Goal: Task Accomplishment & Management: Manage account settings

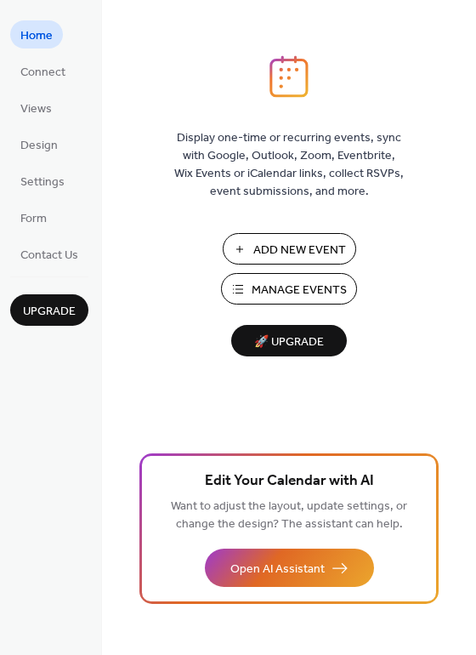
click at [302, 294] on span "Manage Events" at bounding box center [299, 290] width 95 height 18
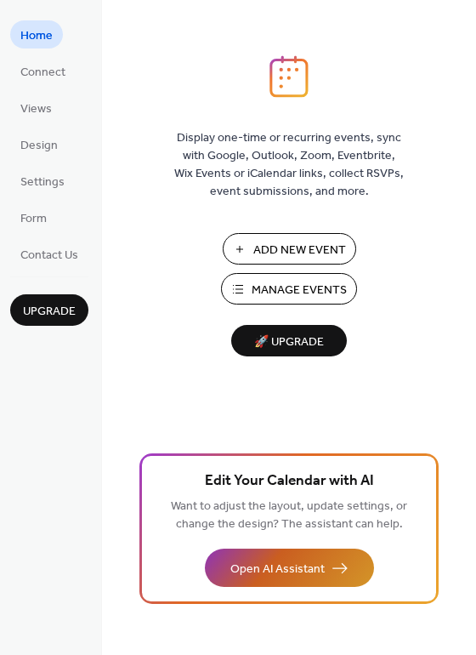
click at [273, 572] on span "Open AI Assistant" at bounding box center [277, 569] width 94 height 18
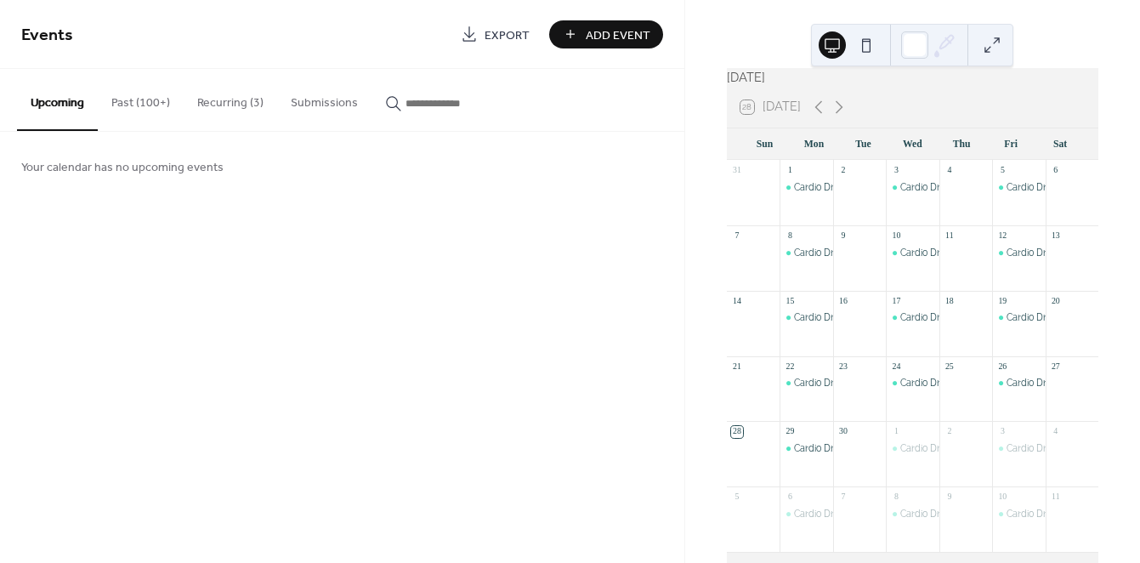
scroll to position [14, 0]
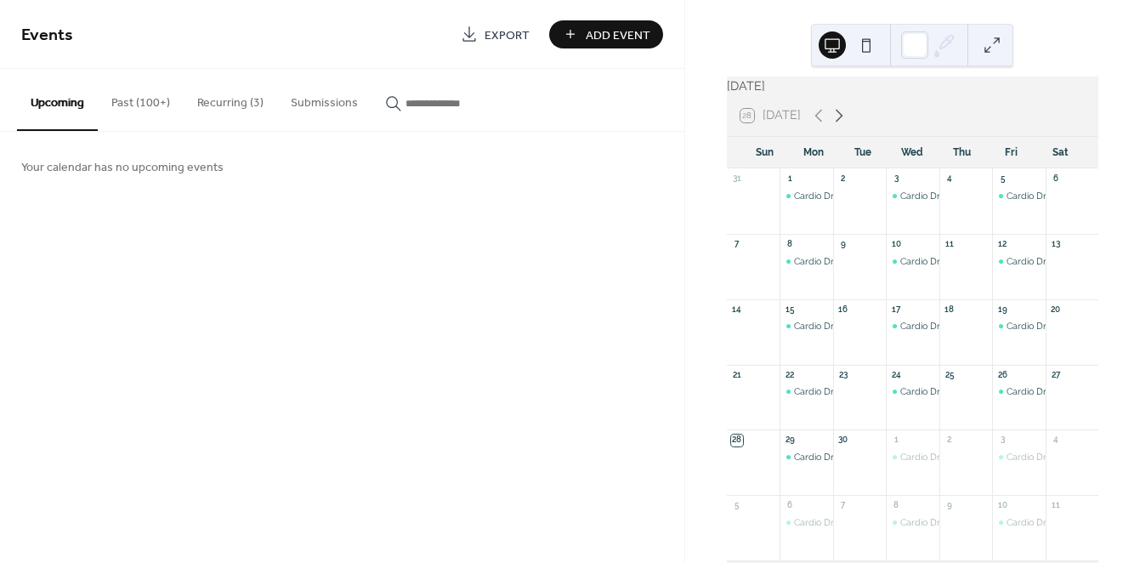
click at [841, 126] on icon at bounding box center [839, 115] width 20 height 20
click at [1010, 202] on div "Cardio Drumming with [PERSON_NAME] and Bri" at bounding box center [1109, 196] width 204 height 13
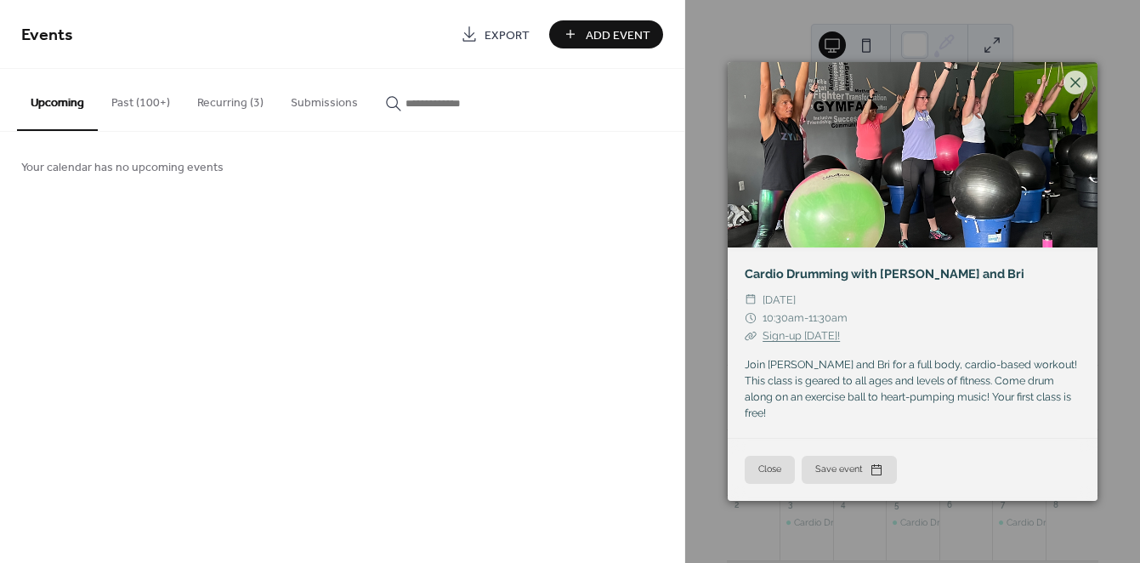
click at [453, 196] on div "Your calendar has no upcoming events" at bounding box center [342, 166] width 684 height 69
click at [304, 187] on div "Your calendar has no upcoming events" at bounding box center [342, 166] width 684 height 69
click at [225, 109] on button "Recurring (3)" at bounding box center [231, 99] width 94 height 60
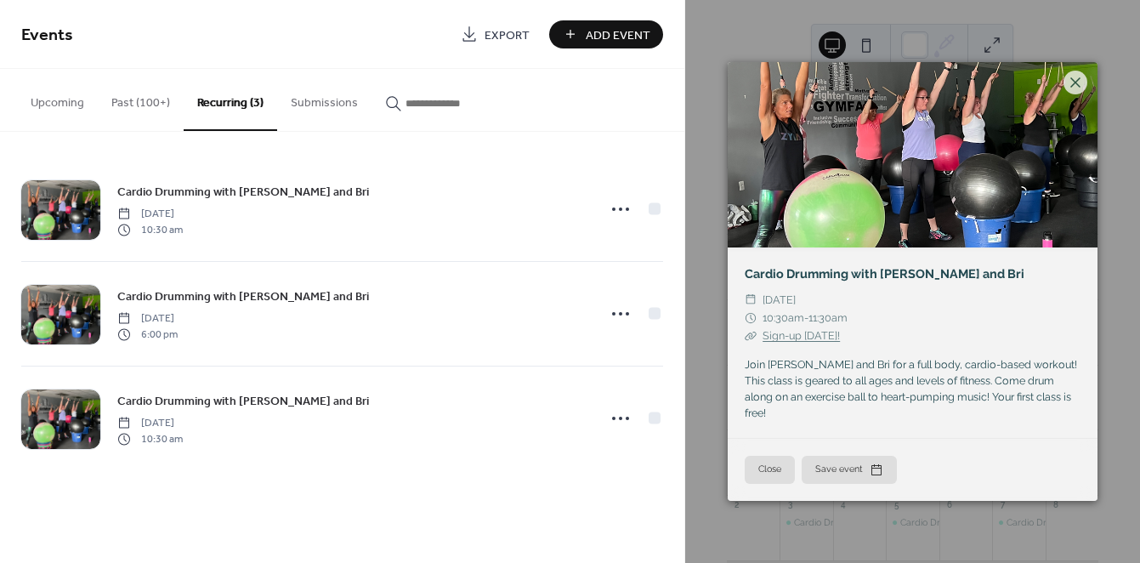
click at [763, 456] on button "Close" at bounding box center [770, 469] width 50 height 27
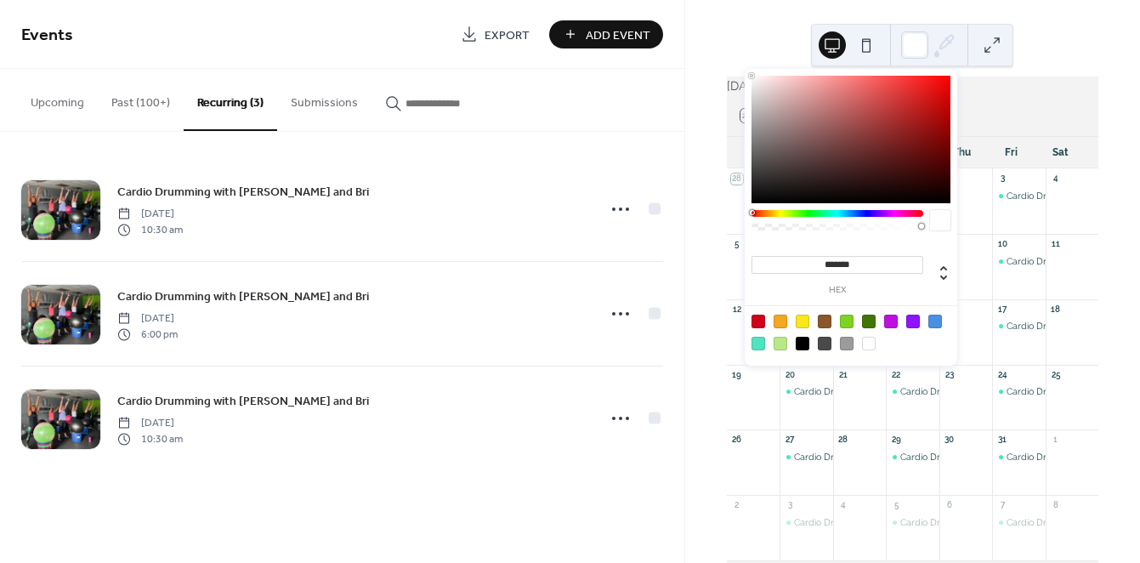
click at [942, 48] on icon at bounding box center [947, 43] width 14 height 14
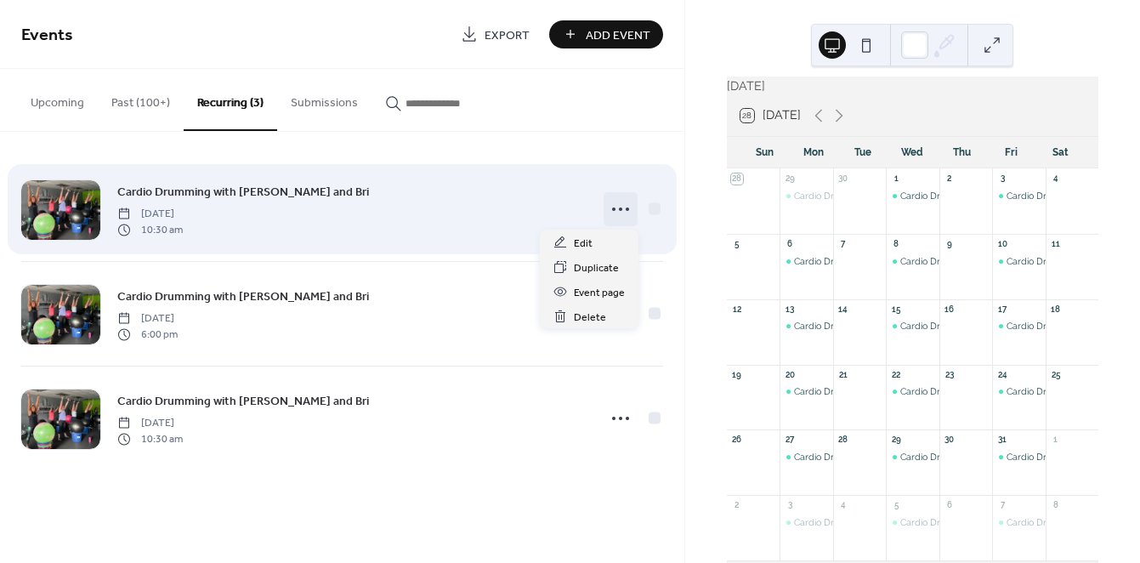
click at [622, 204] on icon at bounding box center [620, 209] width 27 height 27
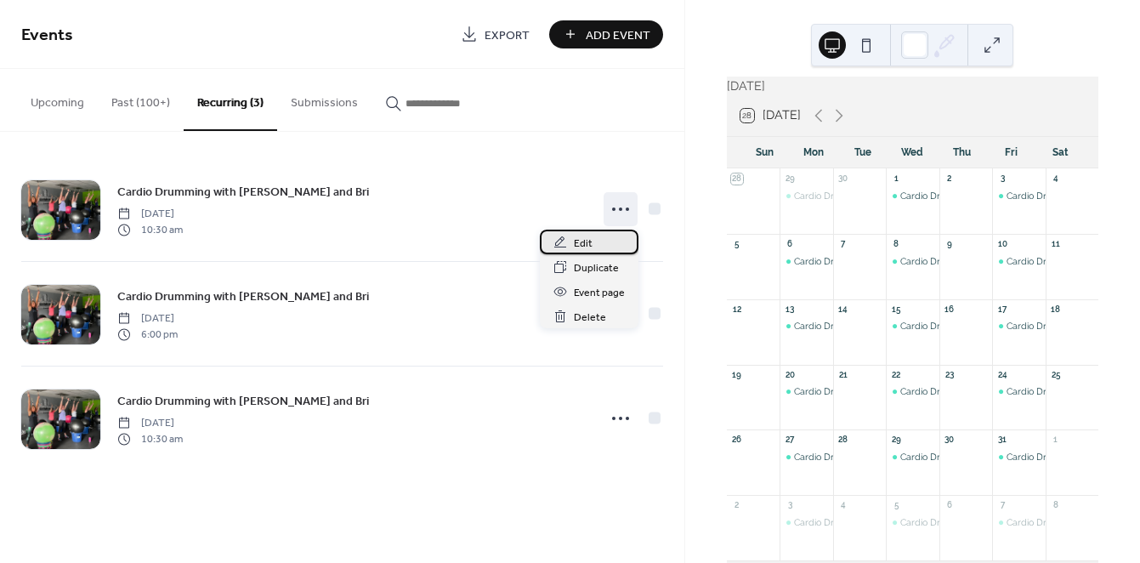
click at [581, 239] on span "Edit" at bounding box center [583, 244] width 19 height 18
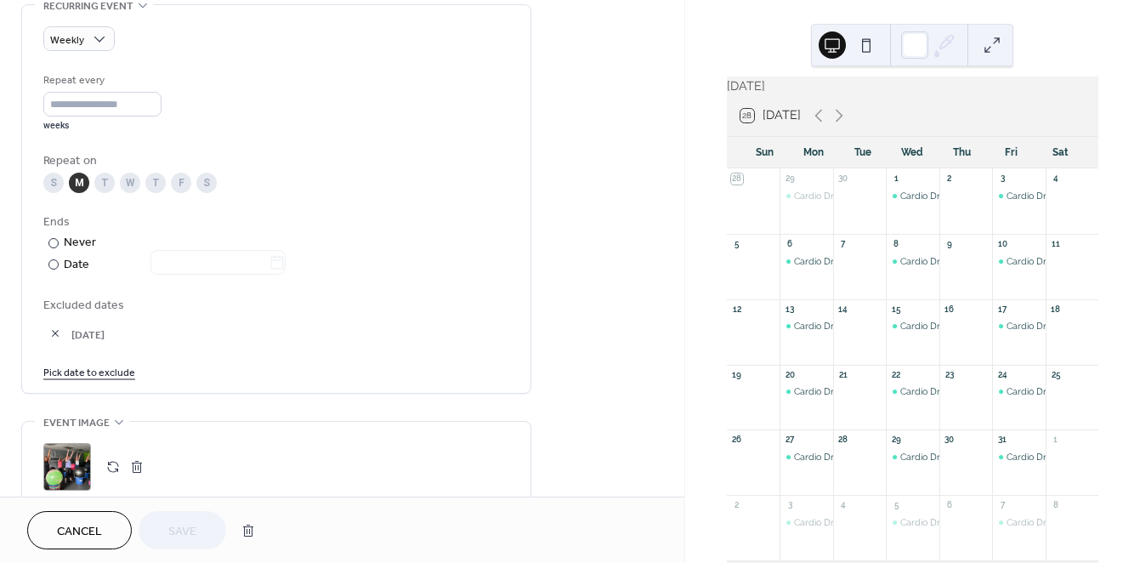
scroll to position [830, 0]
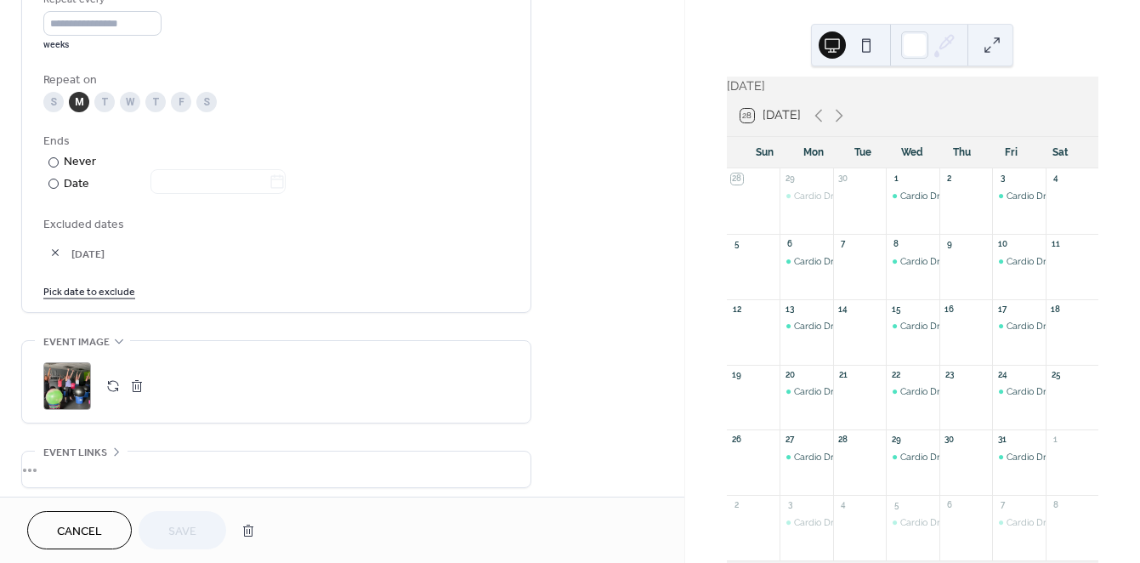
click at [101, 292] on link "Pick date to exclude" at bounding box center [89, 290] width 92 height 18
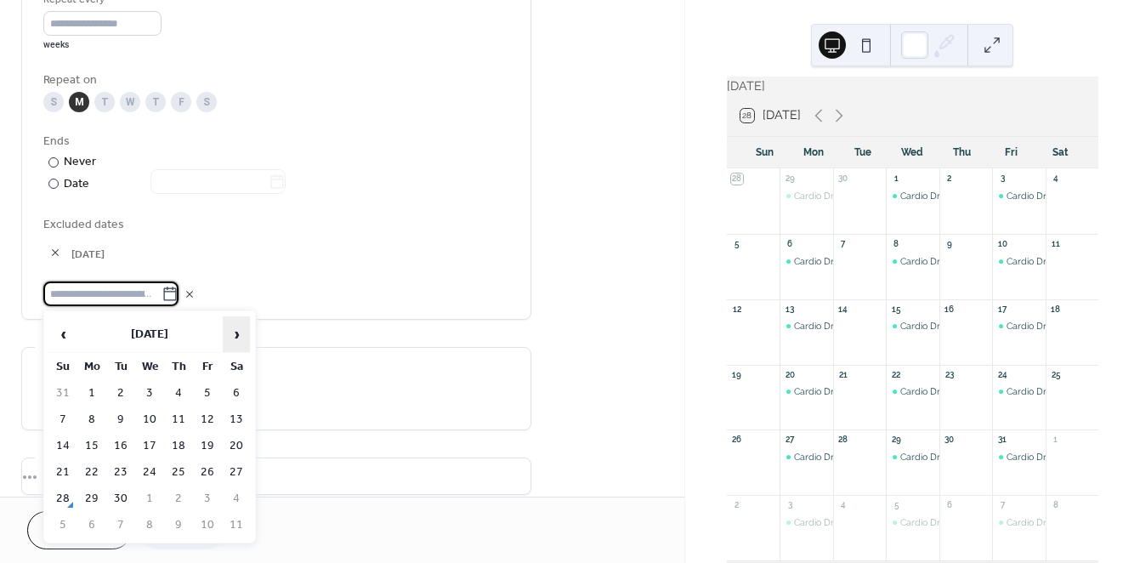
click at [241, 329] on span "›" at bounding box center [237, 334] width 26 height 34
click at [96, 443] on td "13" at bounding box center [91, 446] width 27 height 25
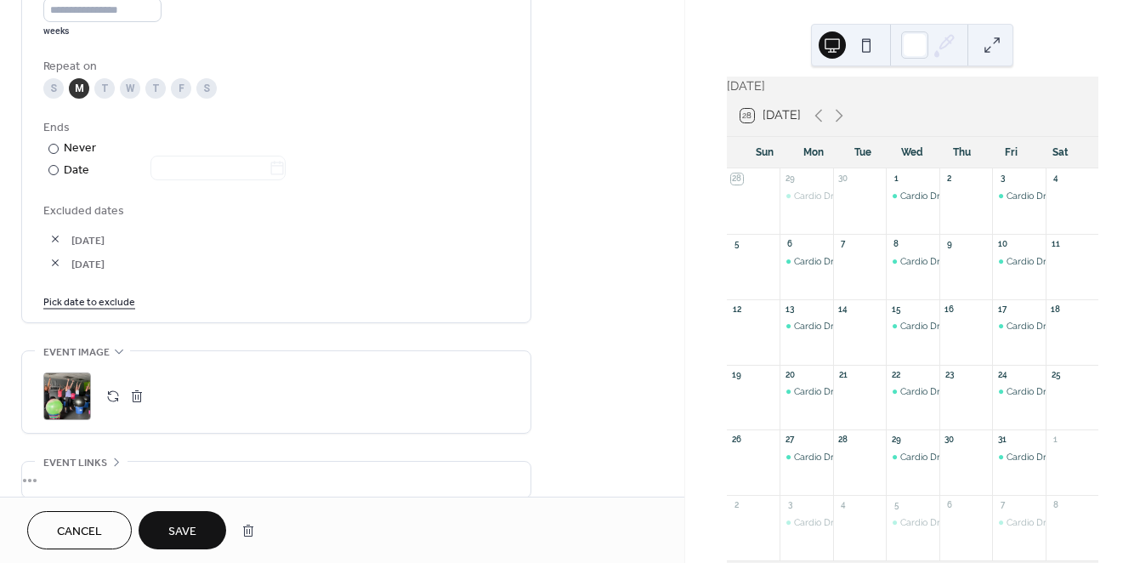
scroll to position [844, 0]
click at [184, 529] on span "Save" at bounding box center [182, 532] width 28 height 18
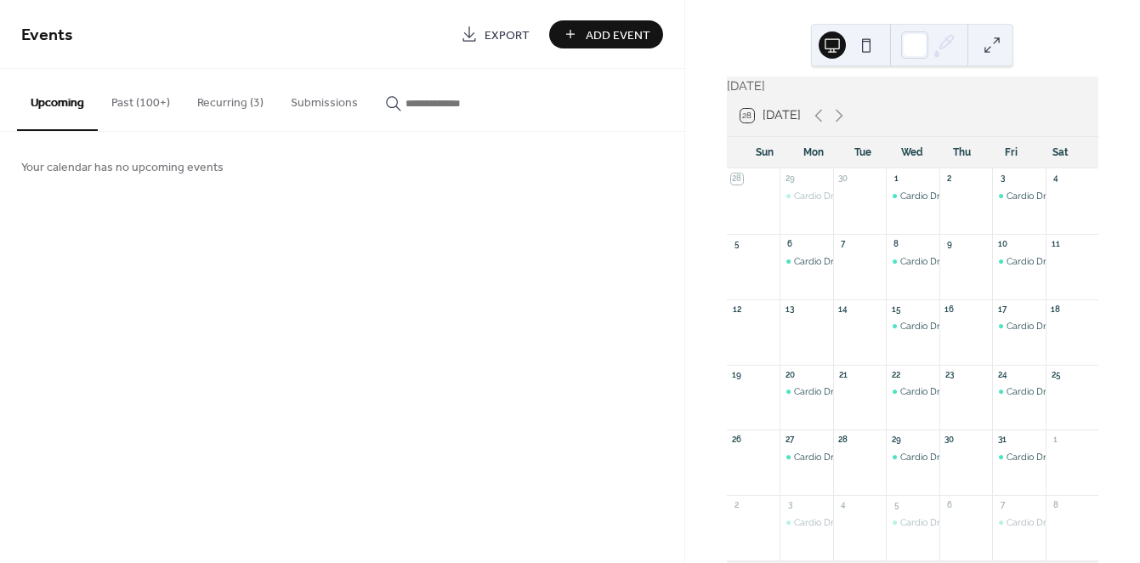
click at [230, 92] on button "Recurring (3)" at bounding box center [231, 99] width 94 height 60
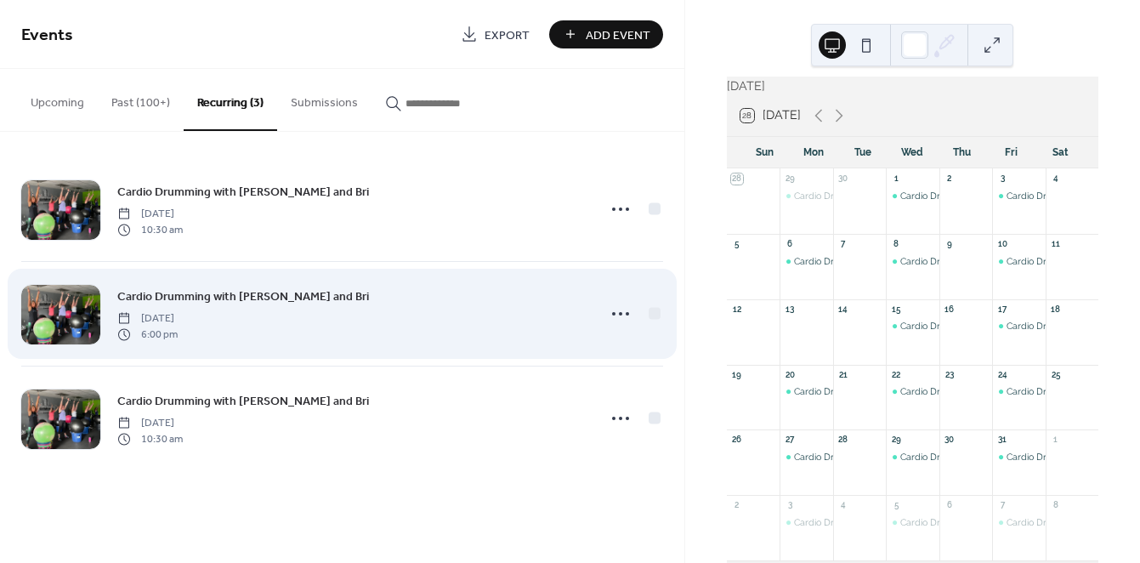
click at [199, 302] on span "Cardio Drumming with [PERSON_NAME] and Bri" at bounding box center [243, 297] width 252 height 18
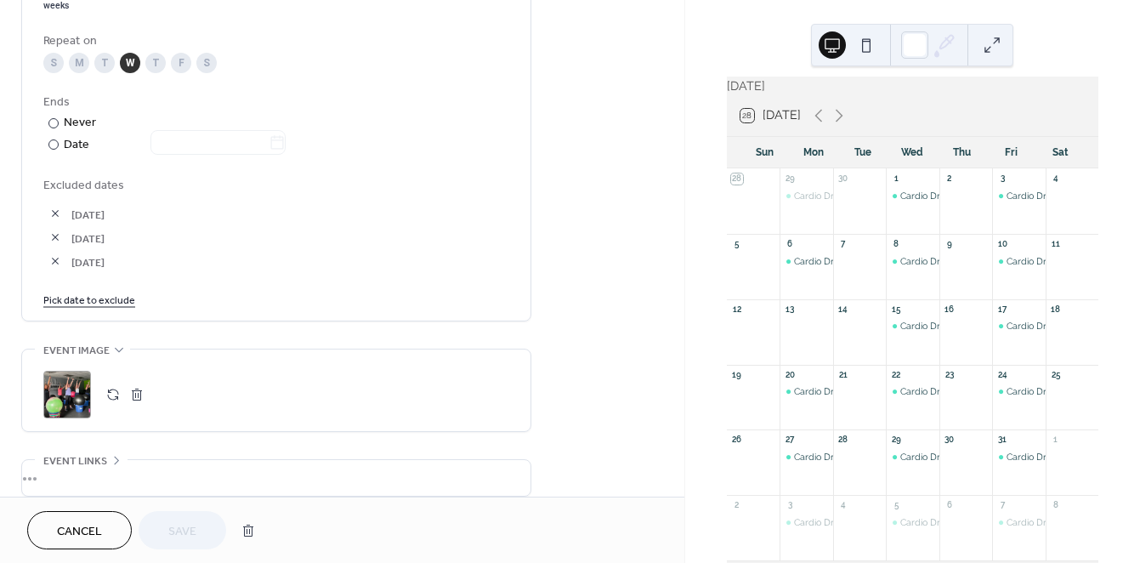
scroll to position [880, 0]
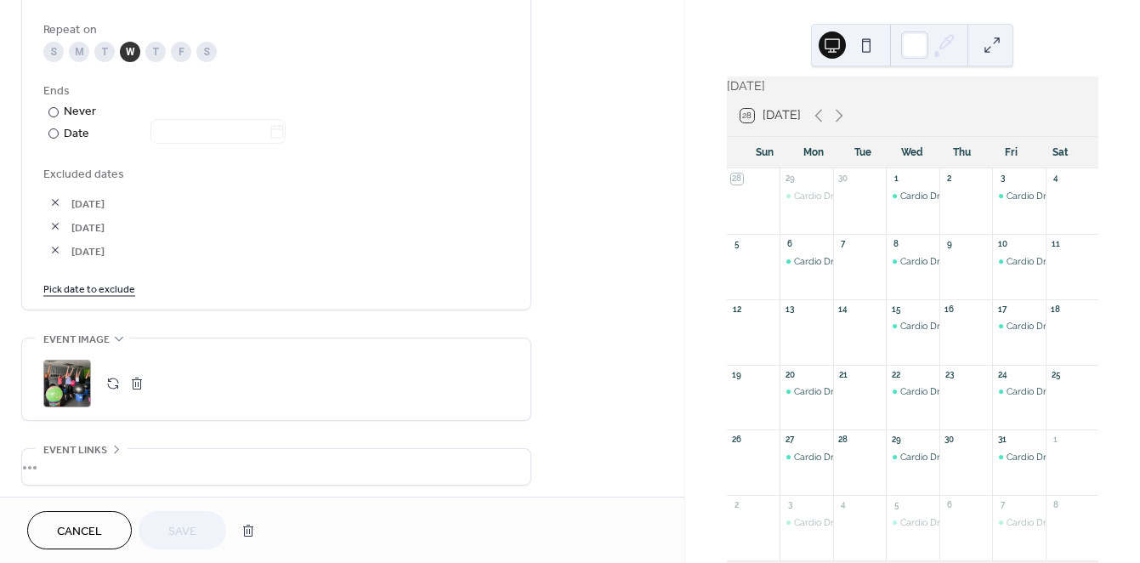
click at [101, 291] on link "Pick date to exclude" at bounding box center [89, 288] width 92 height 18
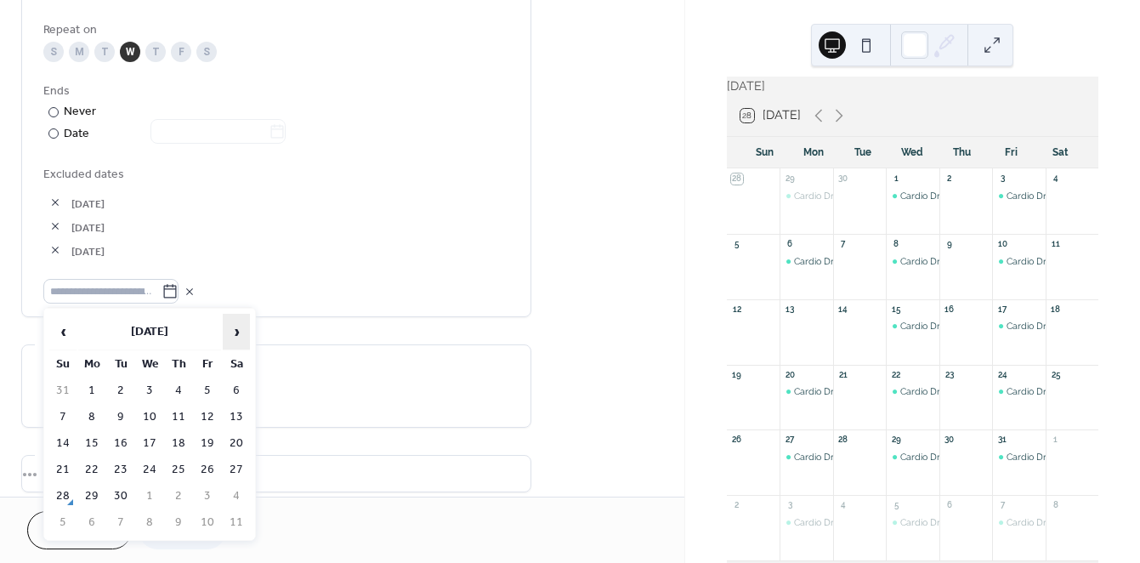
click at [235, 326] on span "›" at bounding box center [237, 332] width 26 height 34
click at [151, 413] on td "8" at bounding box center [149, 417] width 27 height 25
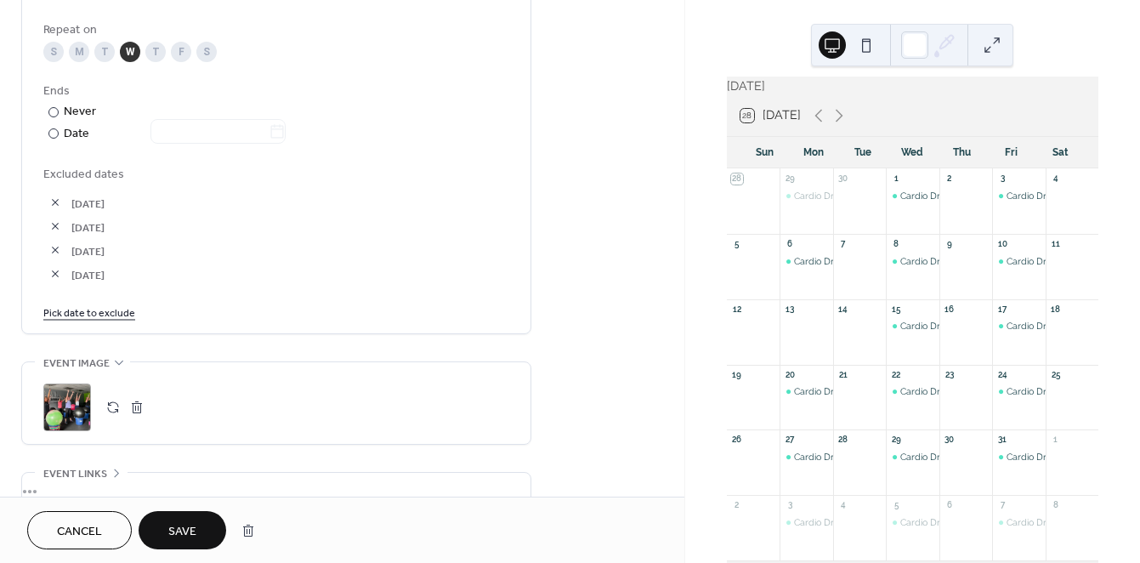
click at [113, 315] on link "Pick date to exclude" at bounding box center [89, 312] width 92 height 18
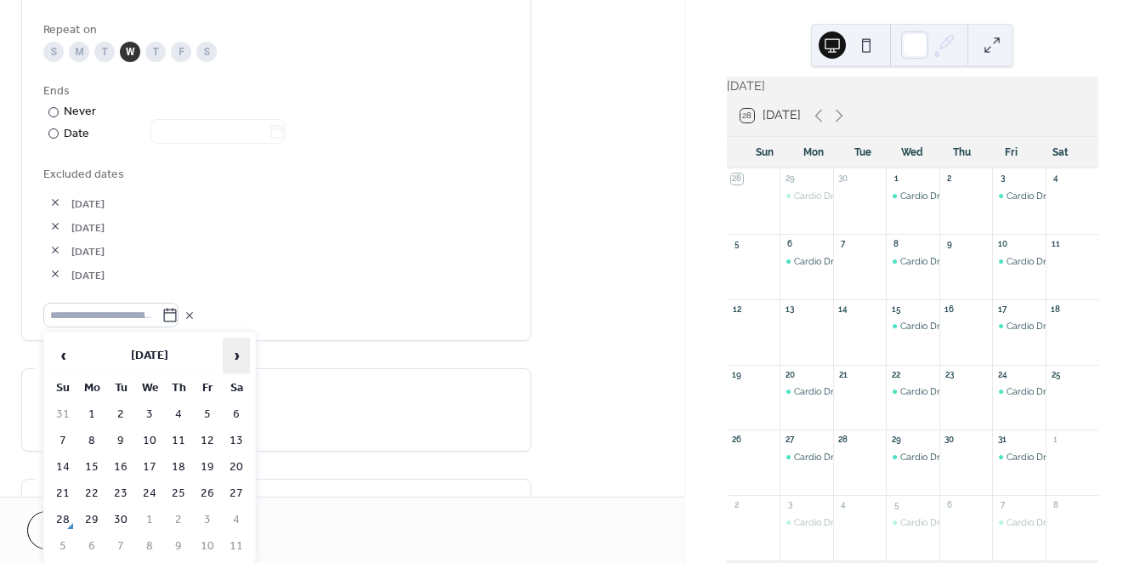
click at [241, 351] on span "›" at bounding box center [237, 355] width 26 height 34
click at [151, 462] on td "15" at bounding box center [149, 467] width 27 height 25
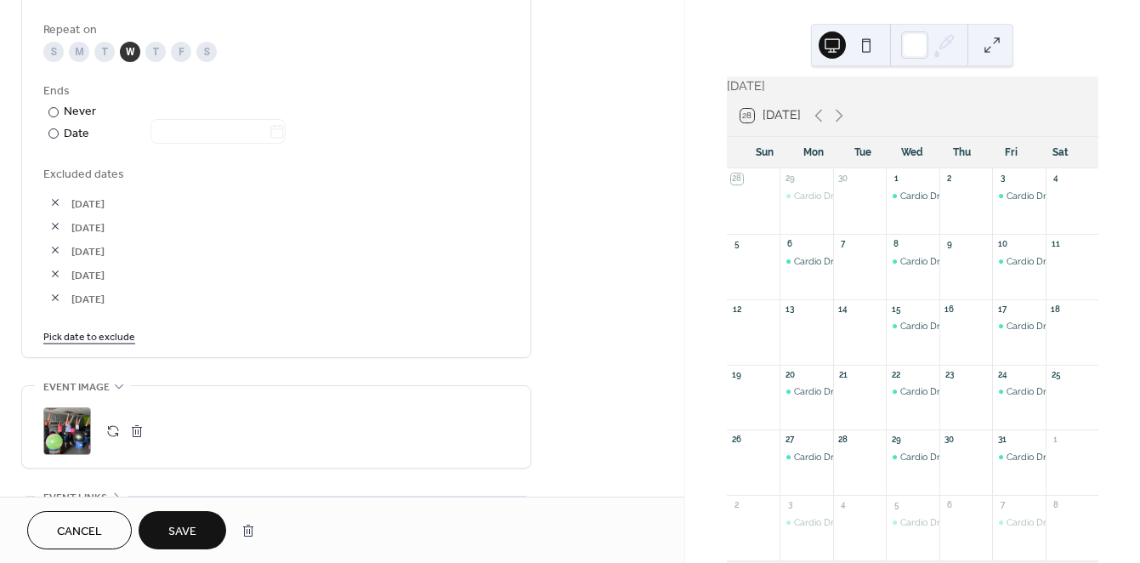
click at [99, 335] on link "Pick date to exclude" at bounding box center [89, 335] width 92 height 18
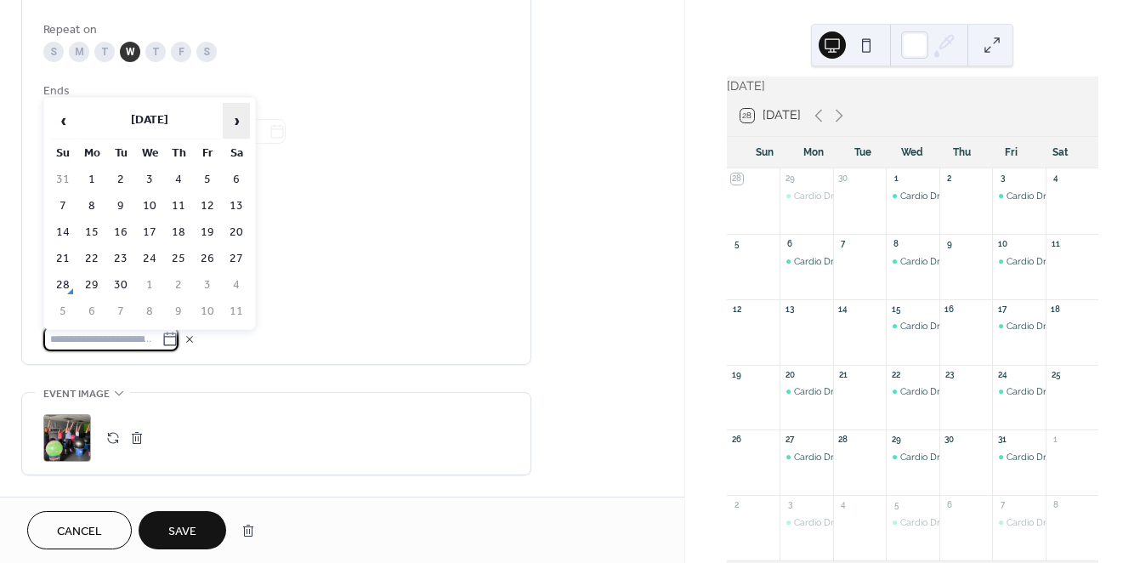
click at [241, 116] on span "›" at bounding box center [237, 121] width 26 height 34
click at [150, 253] on td "22" at bounding box center [149, 259] width 27 height 25
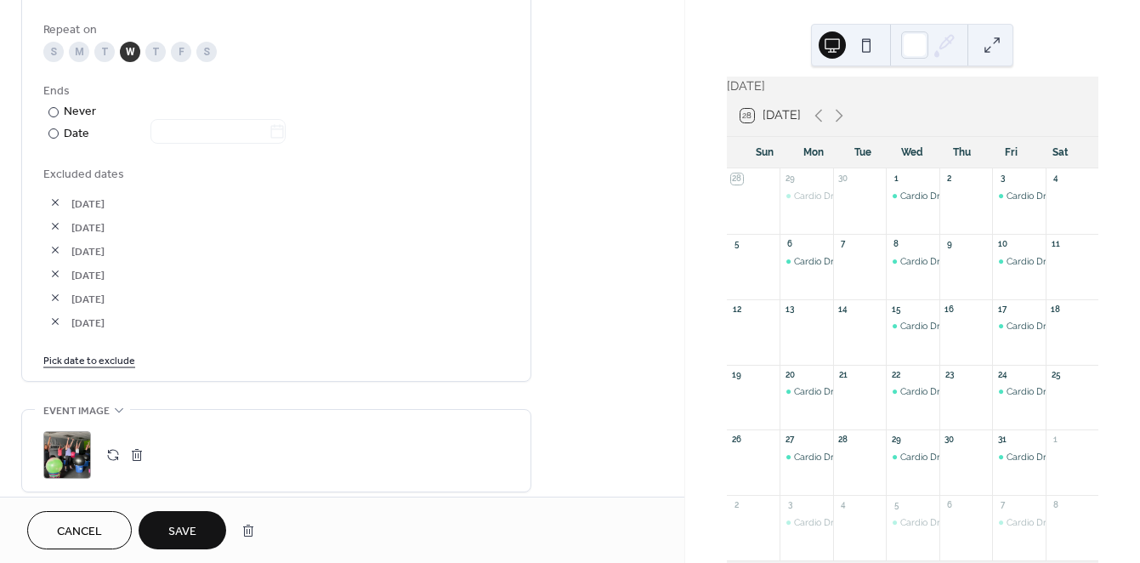
click at [186, 526] on span "Save" at bounding box center [182, 532] width 28 height 18
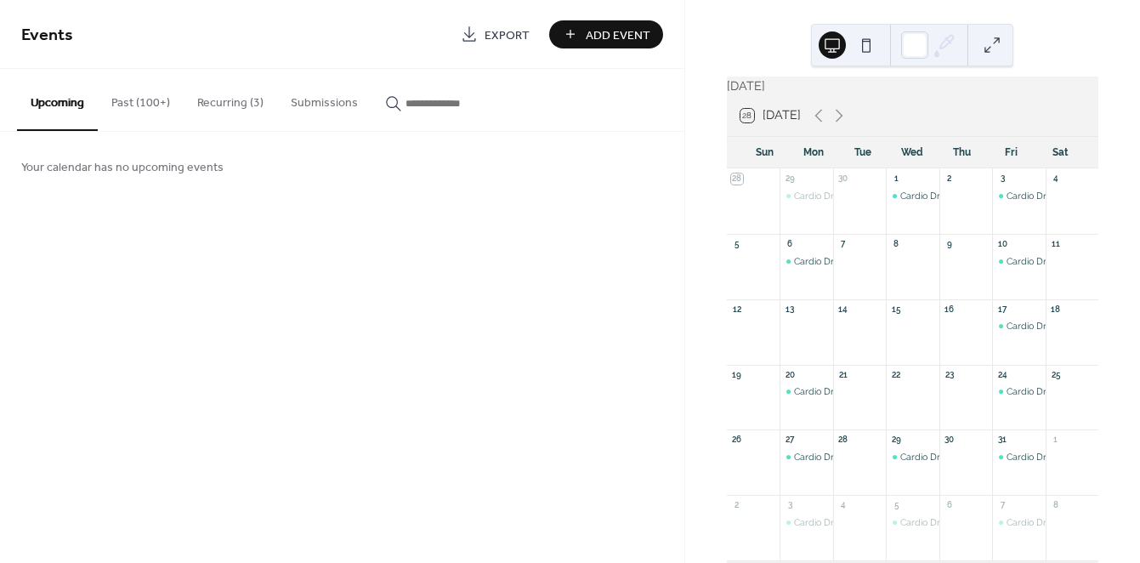
click at [197, 102] on button "Recurring (3)" at bounding box center [231, 99] width 94 height 60
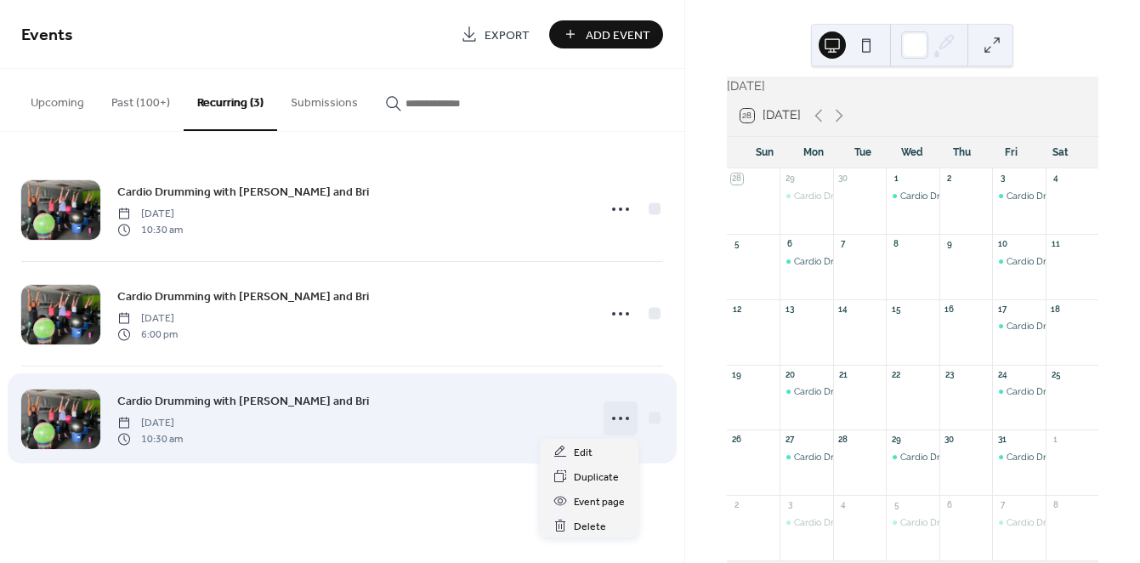
click at [614, 421] on icon at bounding box center [620, 418] width 27 height 27
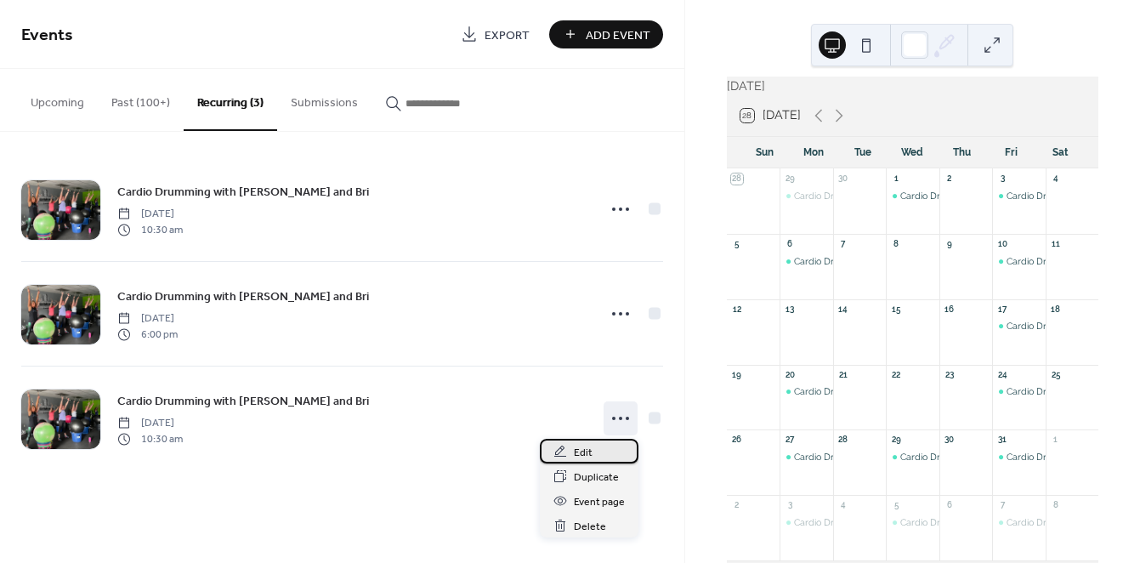
click at [593, 451] on div "Edit" at bounding box center [589, 451] width 99 height 25
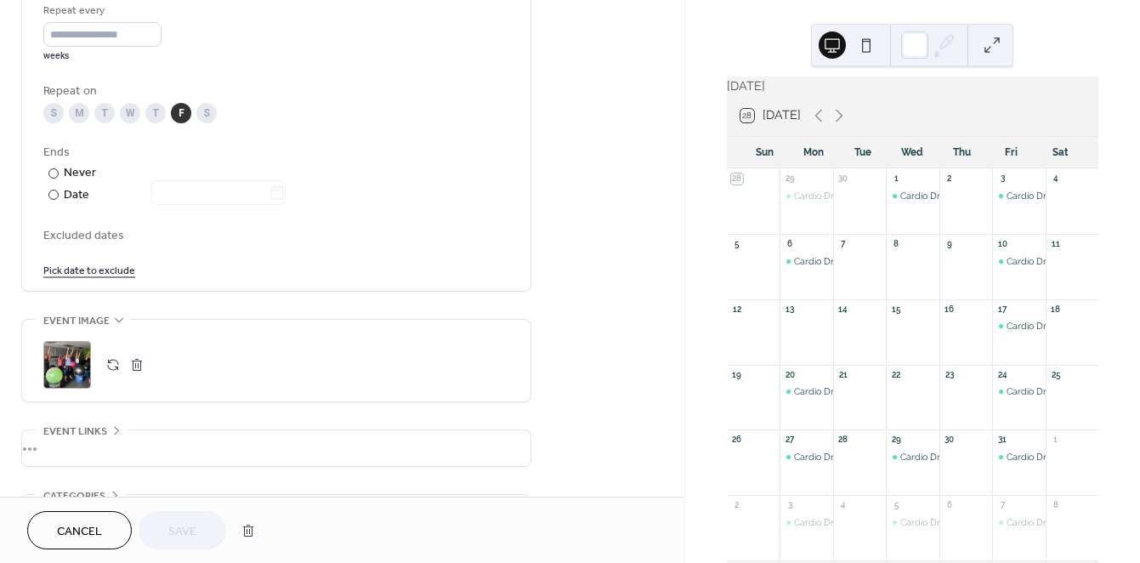
scroll to position [935, 0]
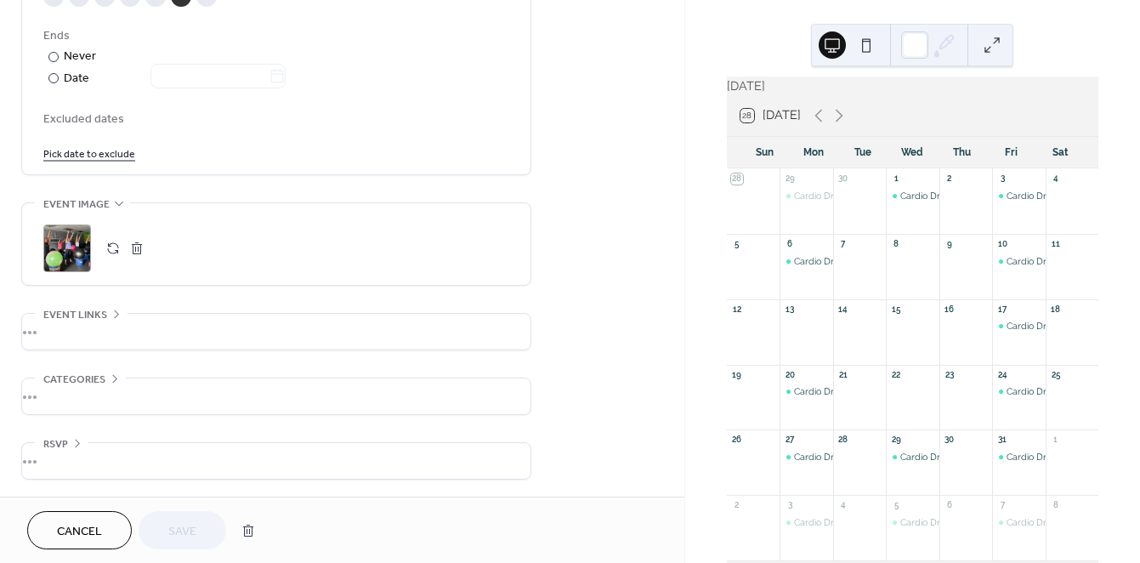
click at [101, 153] on link "Pick date to exclude" at bounding box center [89, 153] width 92 height 18
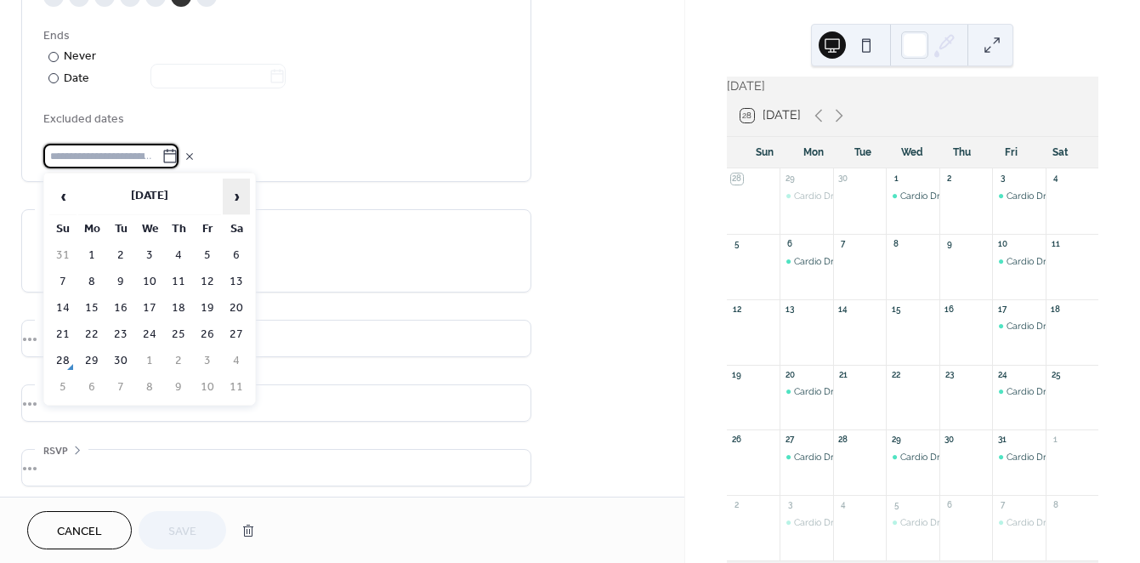
click at [233, 196] on span "›" at bounding box center [237, 196] width 26 height 34
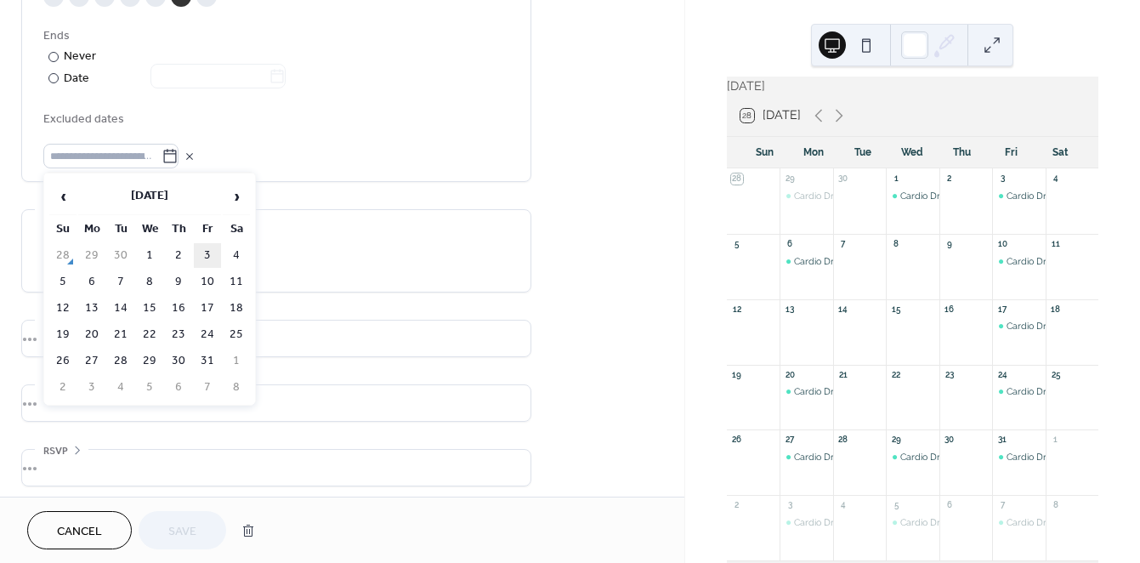
click at [204, 252] on td "3" at bounding box center [207, 255] width 27 height 25
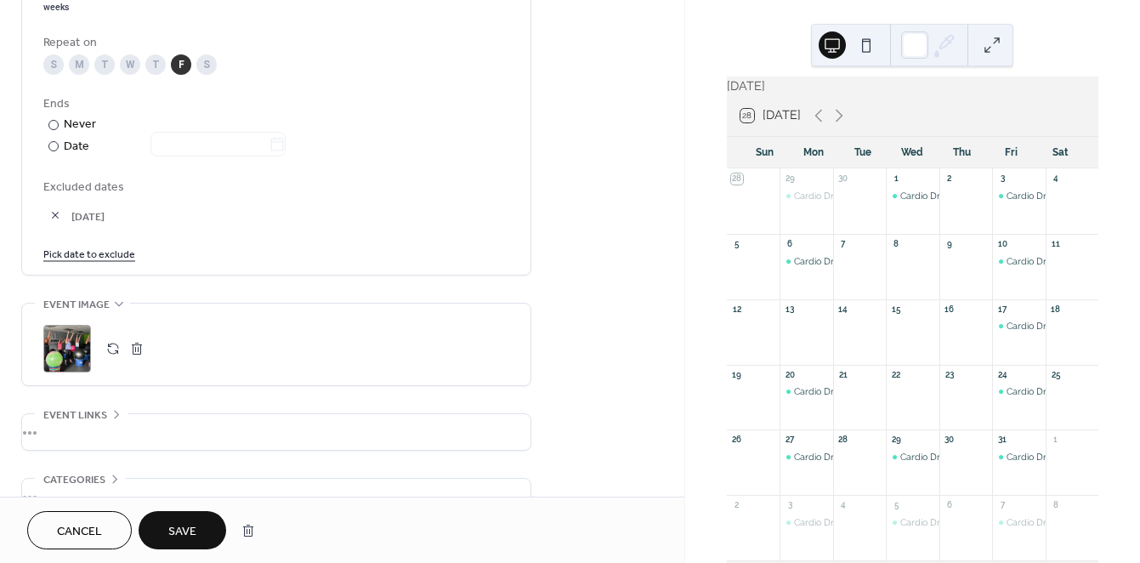
scroll to position [836, 0]
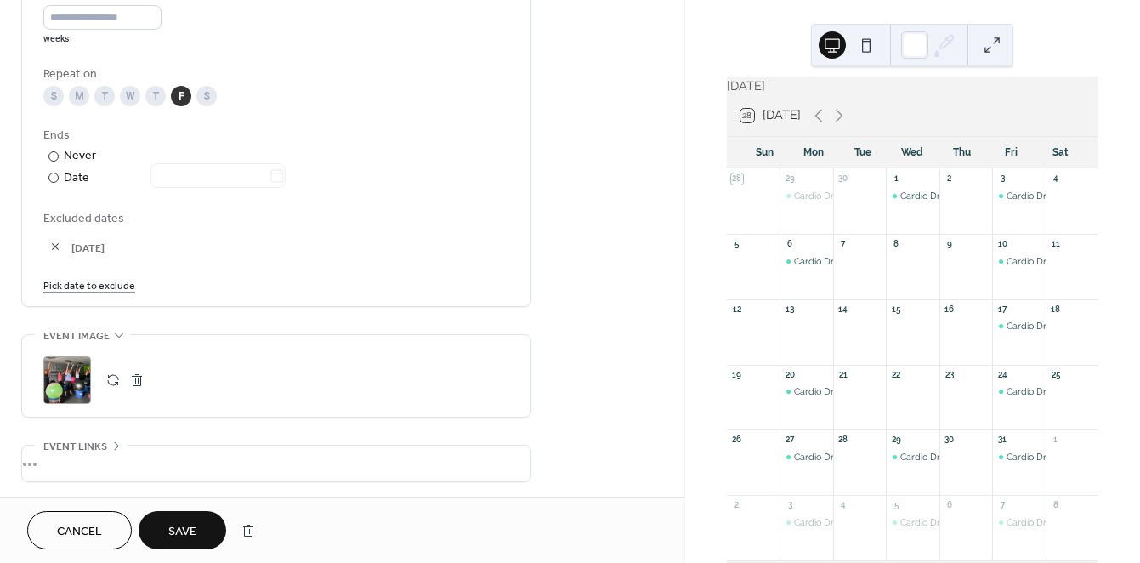
click at [81, 290] on link "Pick date to exclude" at bounding box center [89, 284] width 92 height 18
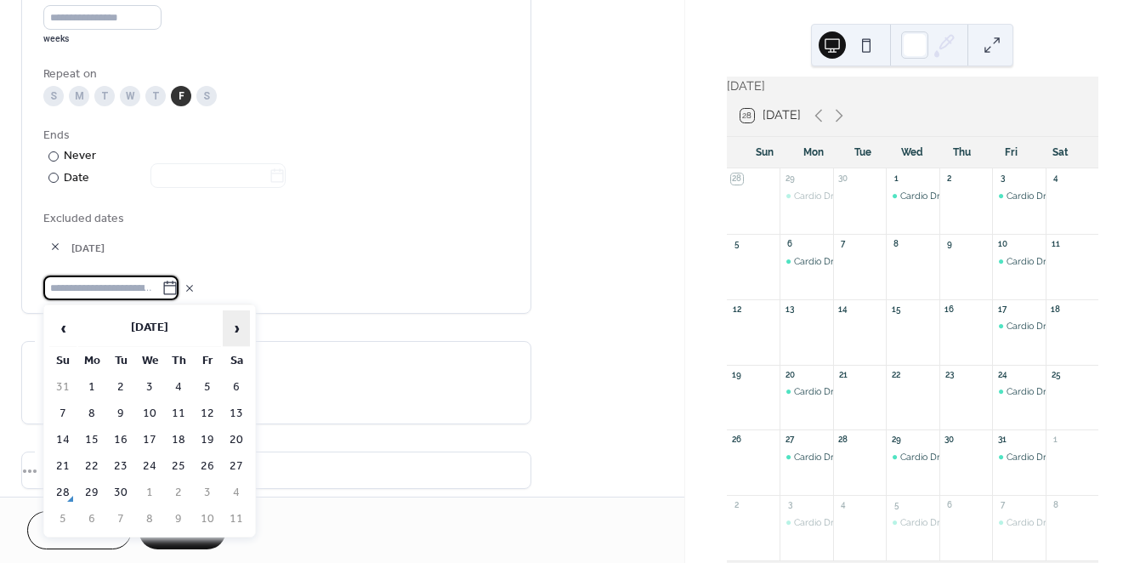
click at [236, 324] on span "›" at bounding box center [237, 328] width 26 height 34
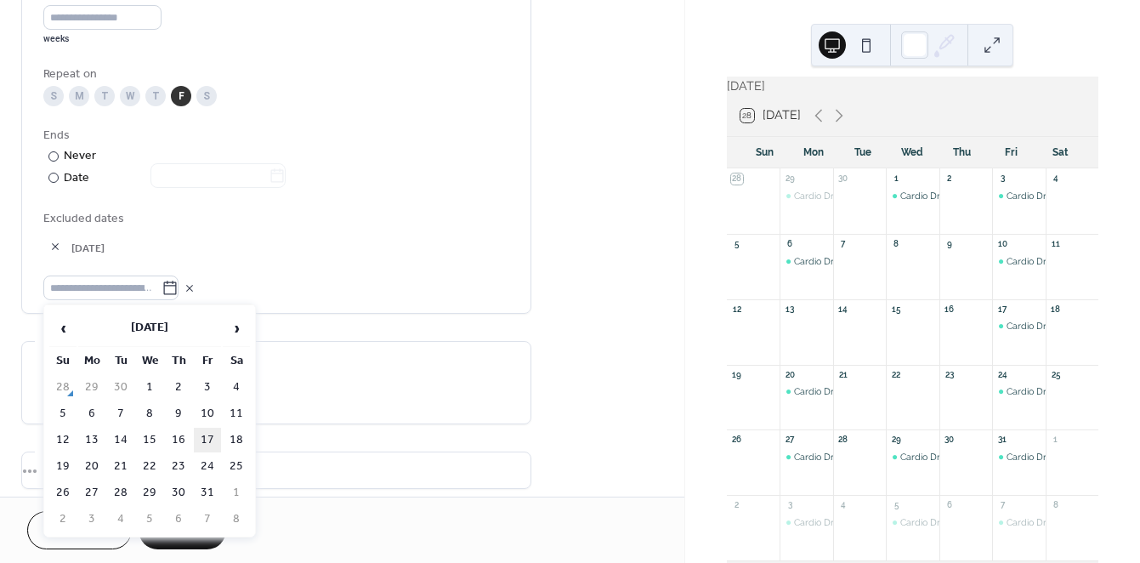
click at [207, 440] on td "17" at bounding box center [207, 440] width 27 height 25
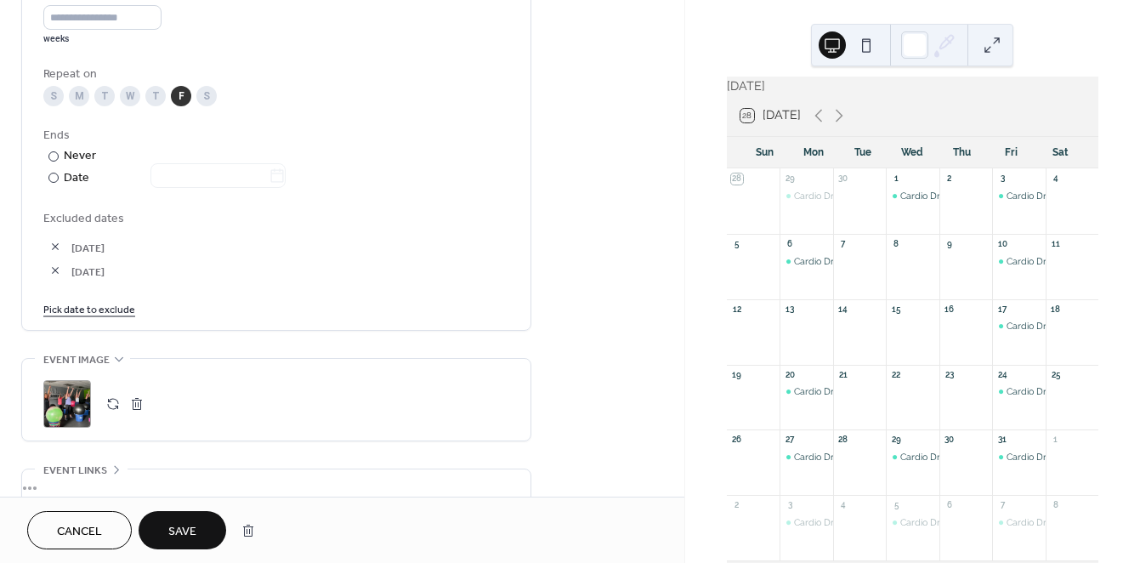
scroll to position [991, 0]
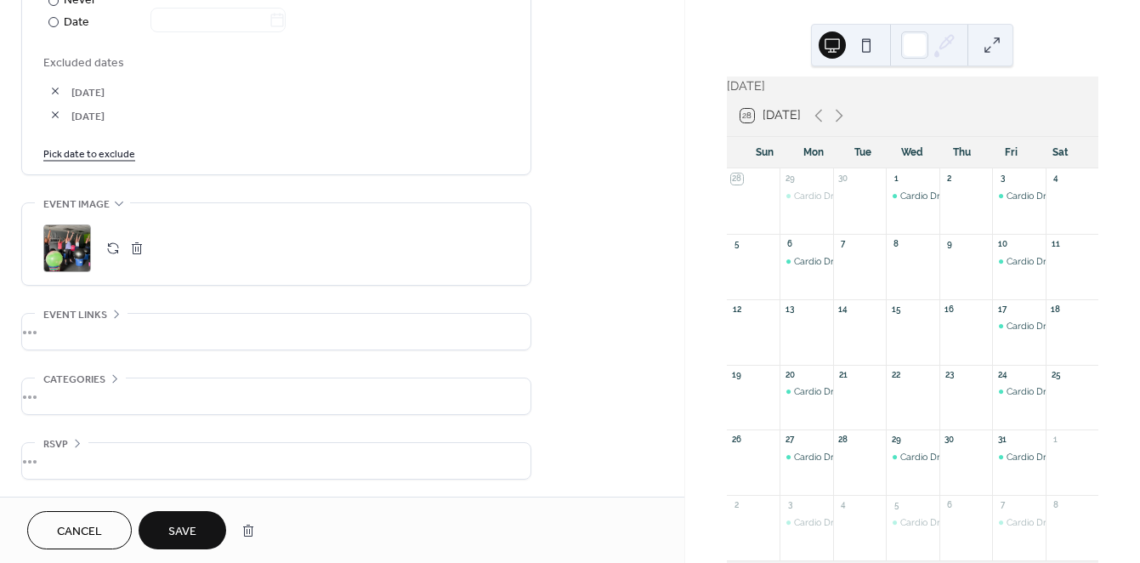
click at [183, 538] on span "Save" at bounding box center [182, 532] width 28 height 18
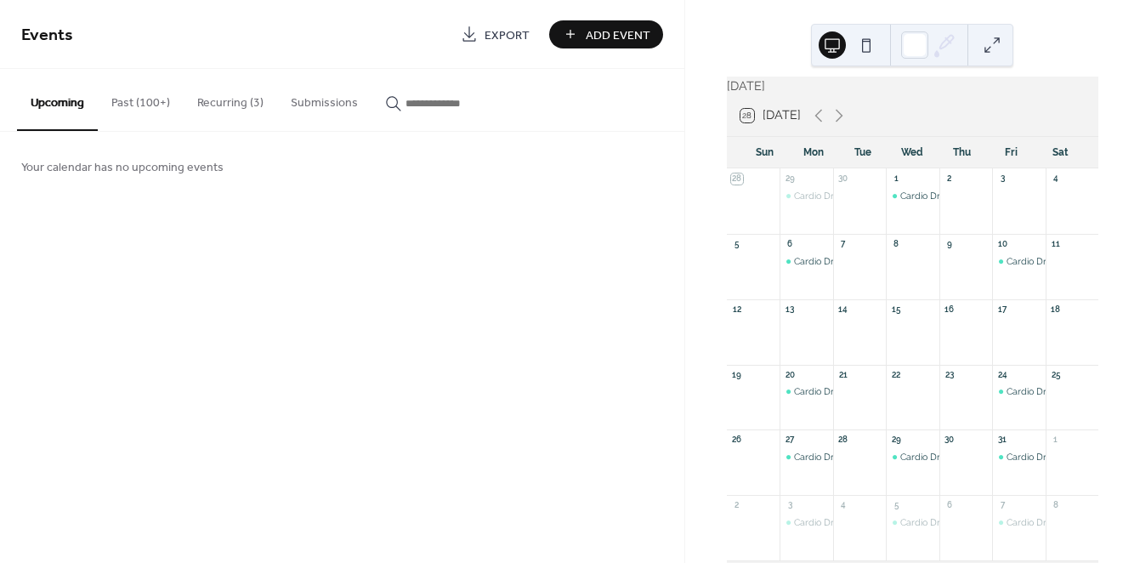
click at [230, 102] on button "Recurring (3)" at bounding box center [231, 99] width 94 height 60
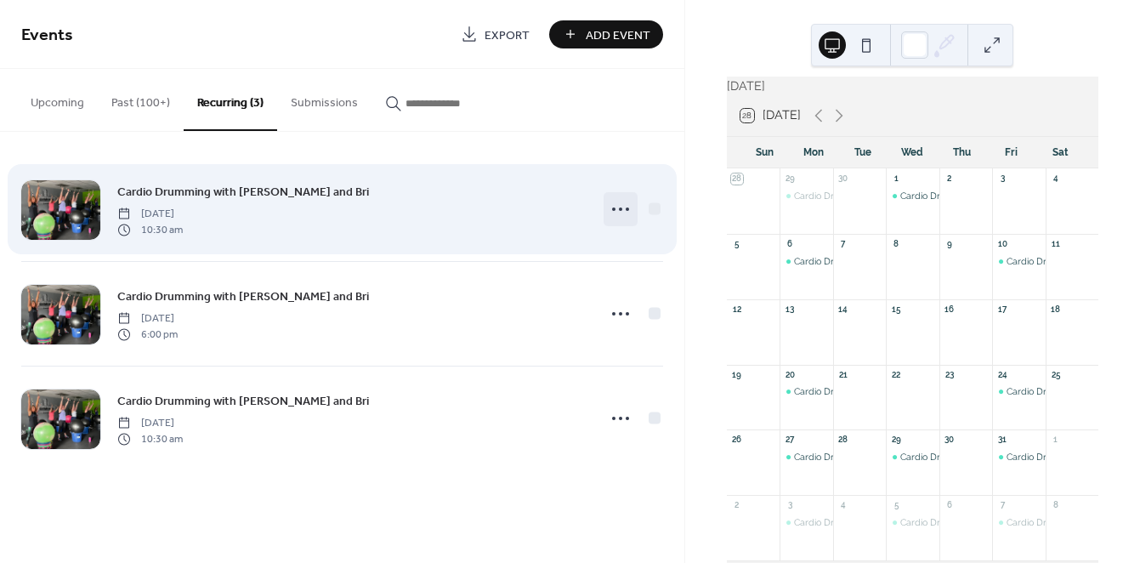
click at [618, 207] on icon at bounding box center [620, 209] width 27 height 27
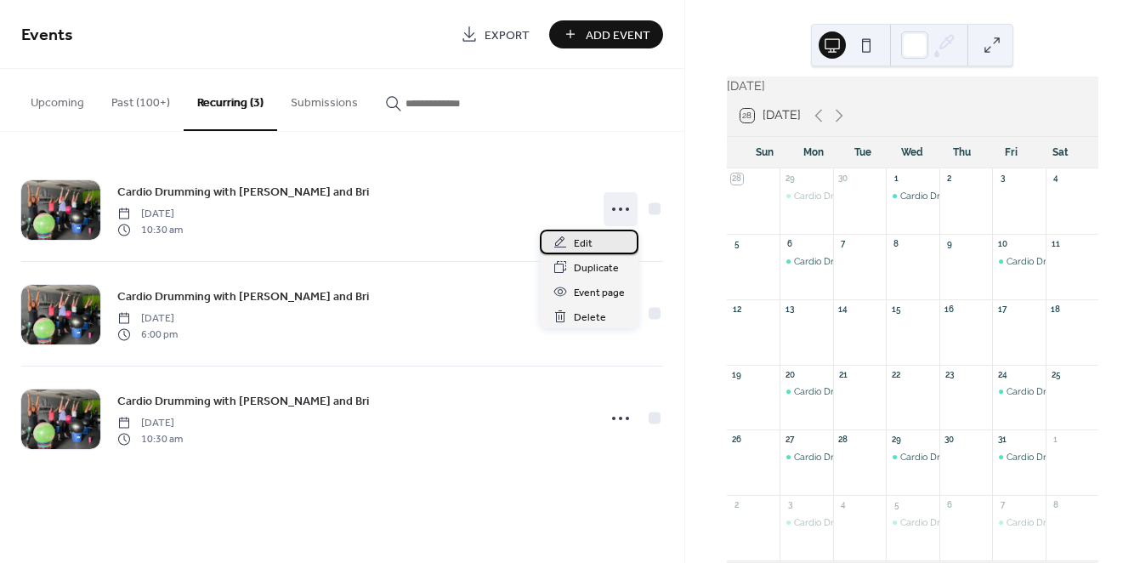
click at [606, 241] on div "Edit" at bounding box center [589, 242] width 99 height 25
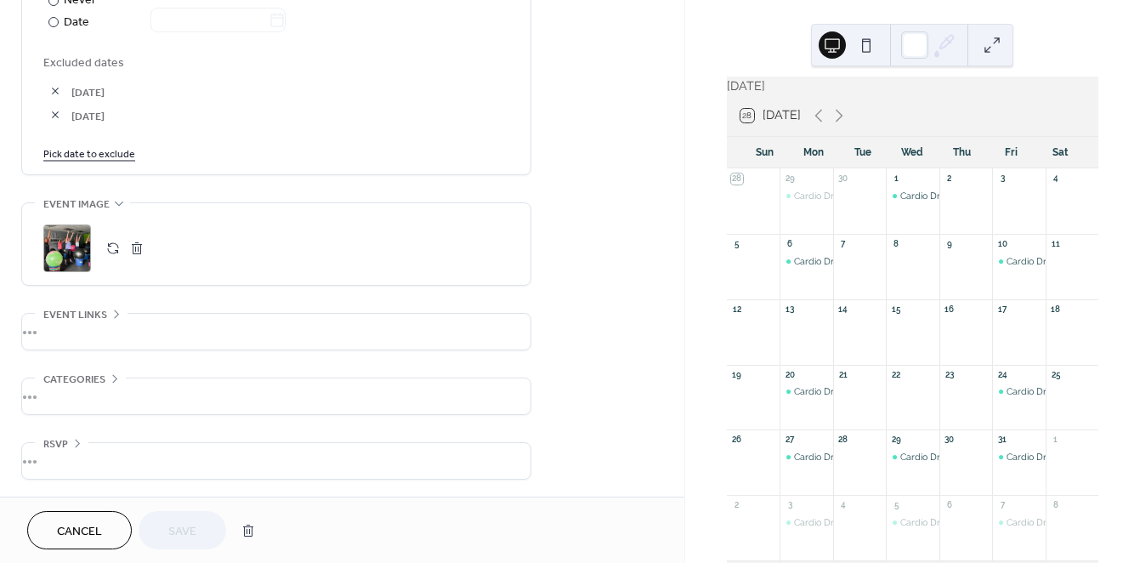
scroll to position [991, 0]
click at [75, 333] on div "•••" at bounding box center [276, 332] width 508 height 36
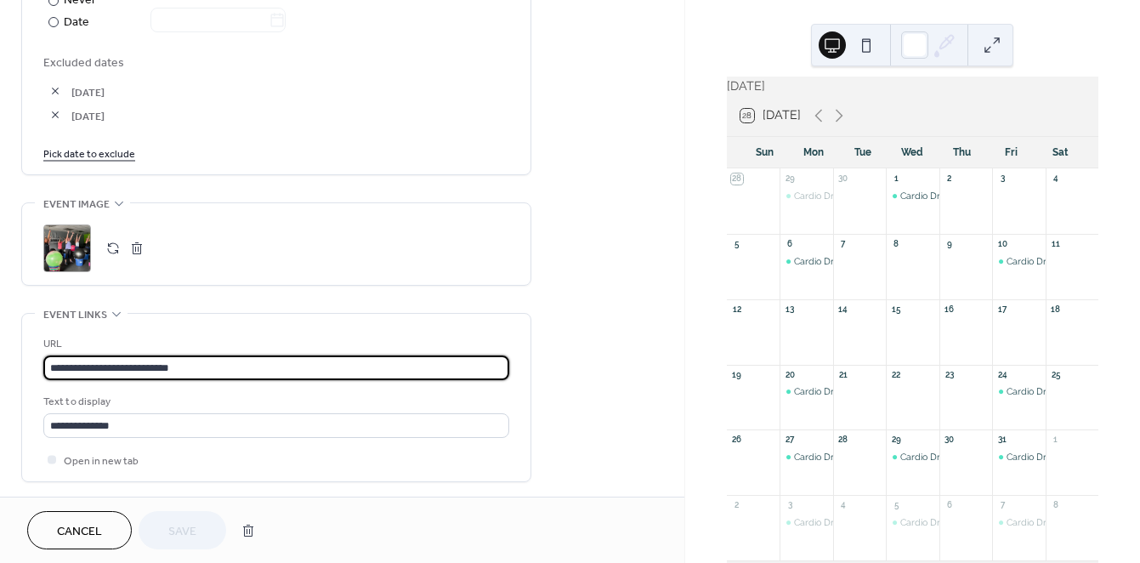
click at [170, 372] on input "**********" at bounding box center [276, 367] width 466 height 25
paste input "**********"
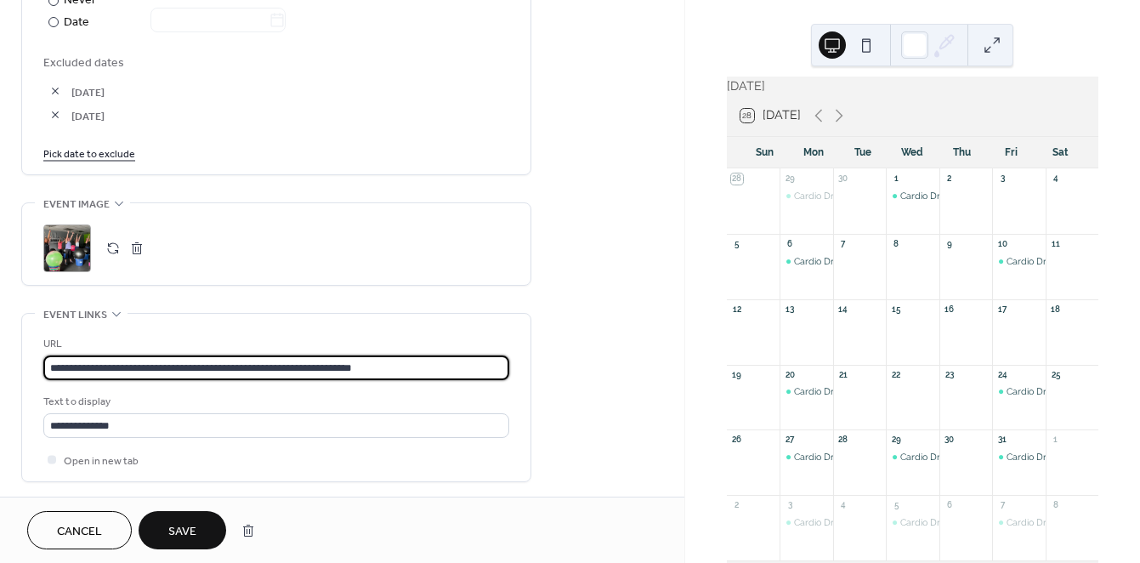
scroll to position [1123, 0]
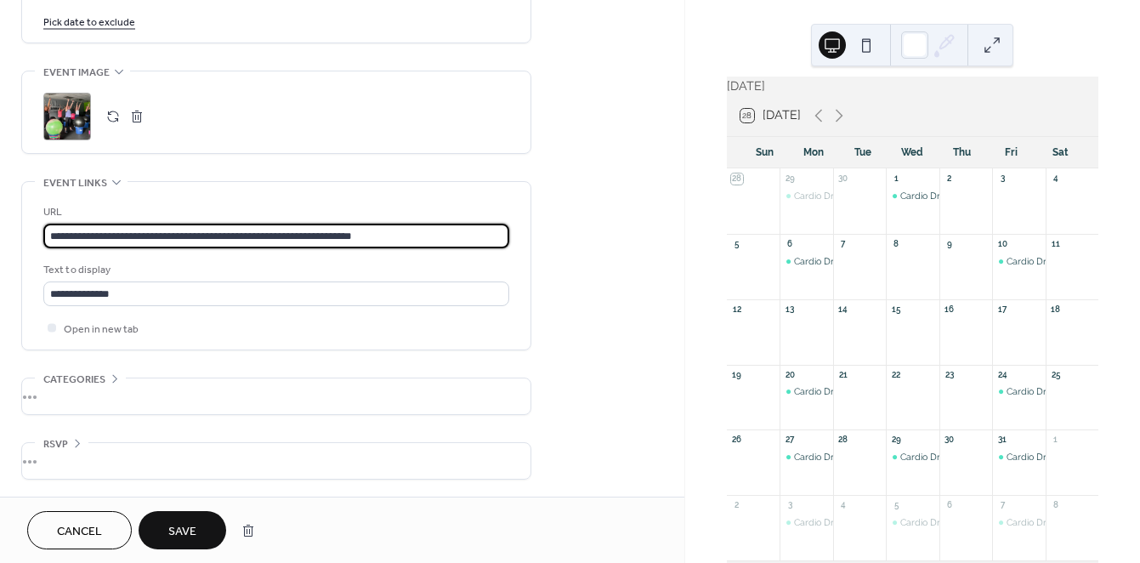
type input "**********"
click at [56, 440] on span "RSVP" at bounding box center [55, 444] width 25 height 18
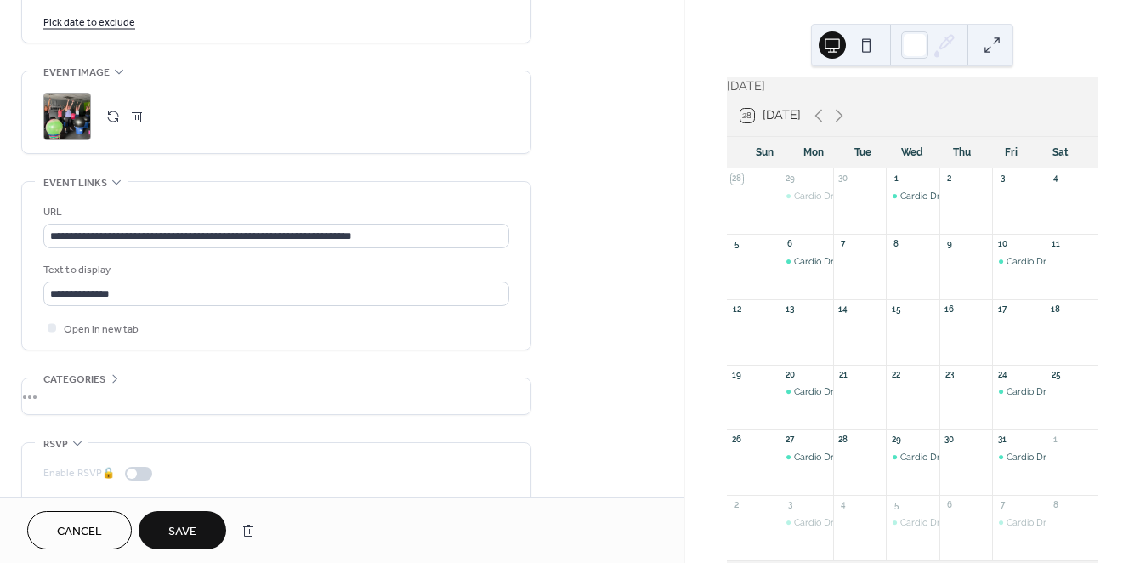
click at [182, 530] on span "Save" at bounding box center [182, 532] width 28 height 18
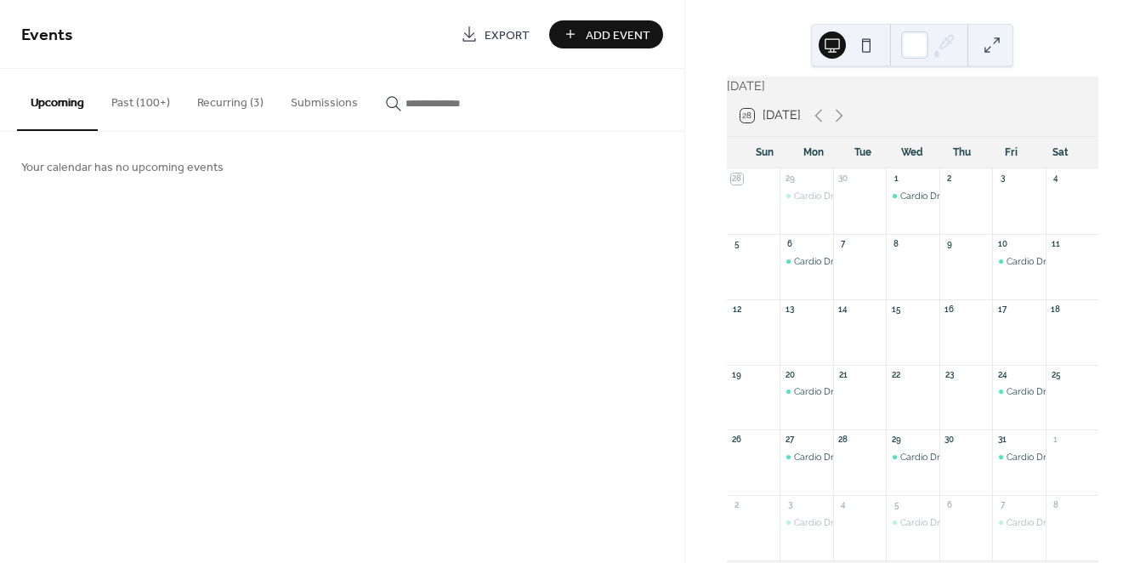
click at [222, 96] on button "Recurring (3)" at bounding box center [231, 99] width 94 height 60
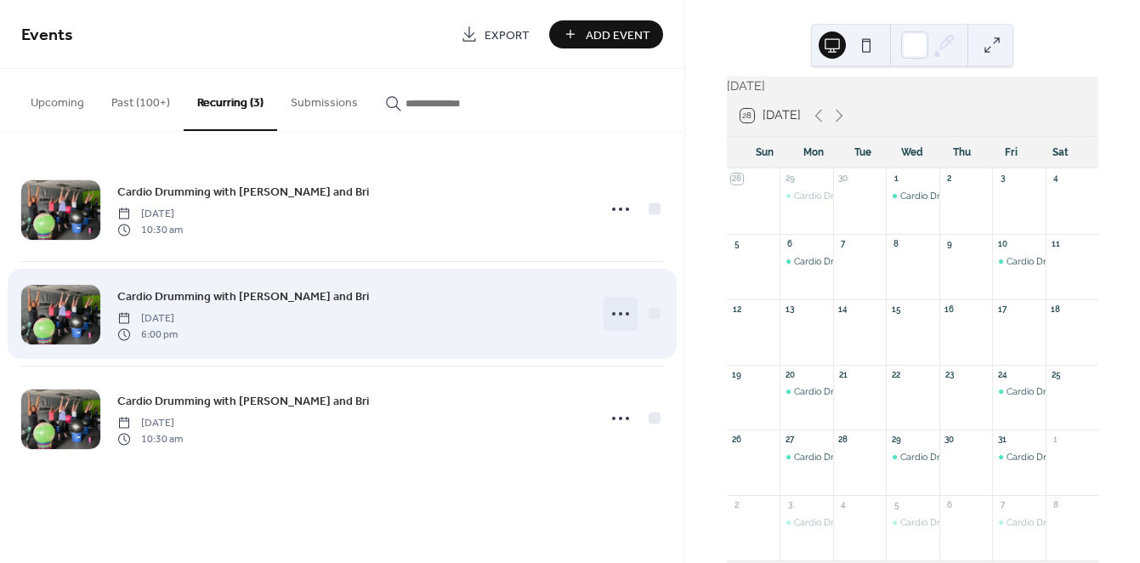
click at [616, 312] on icon at bounding box center [620, 313] width 27 height 27
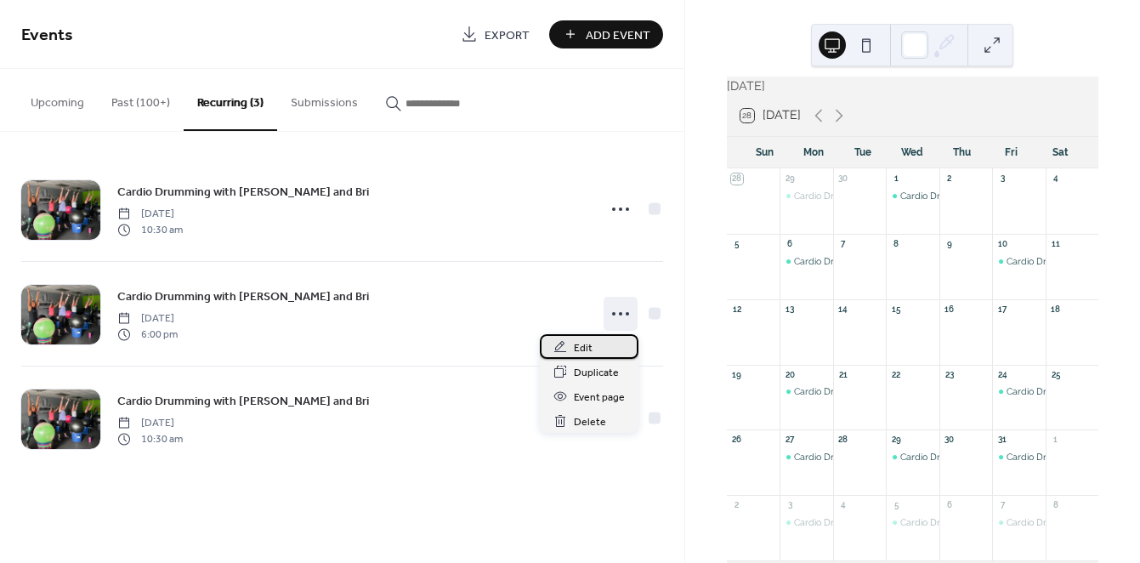
click at [567, 349] on icon at bounding box center [560, 347] width 14 height 14
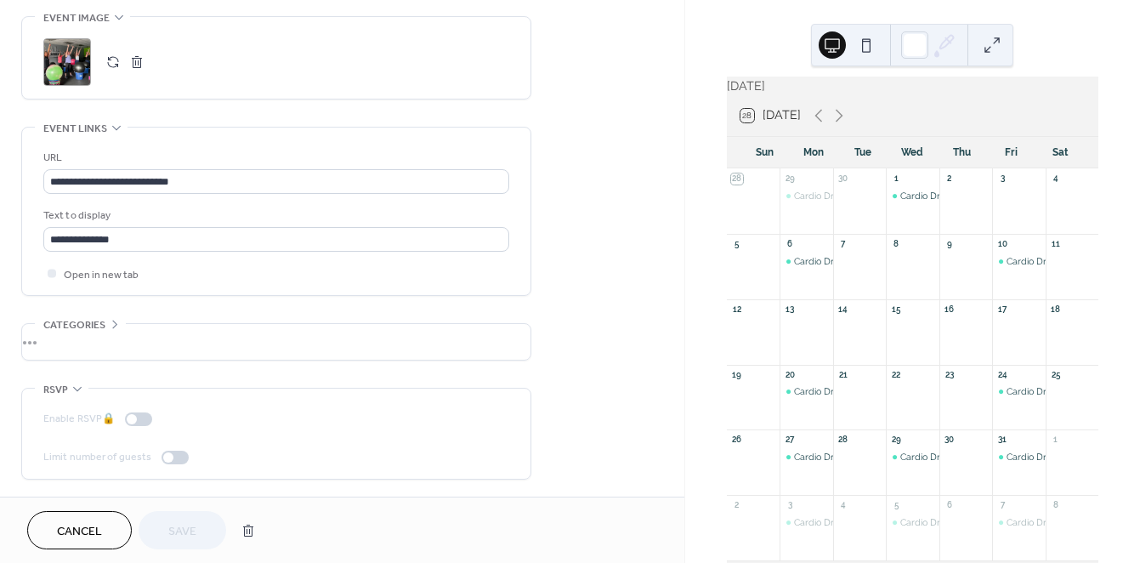
scroll to position [1262, 0]
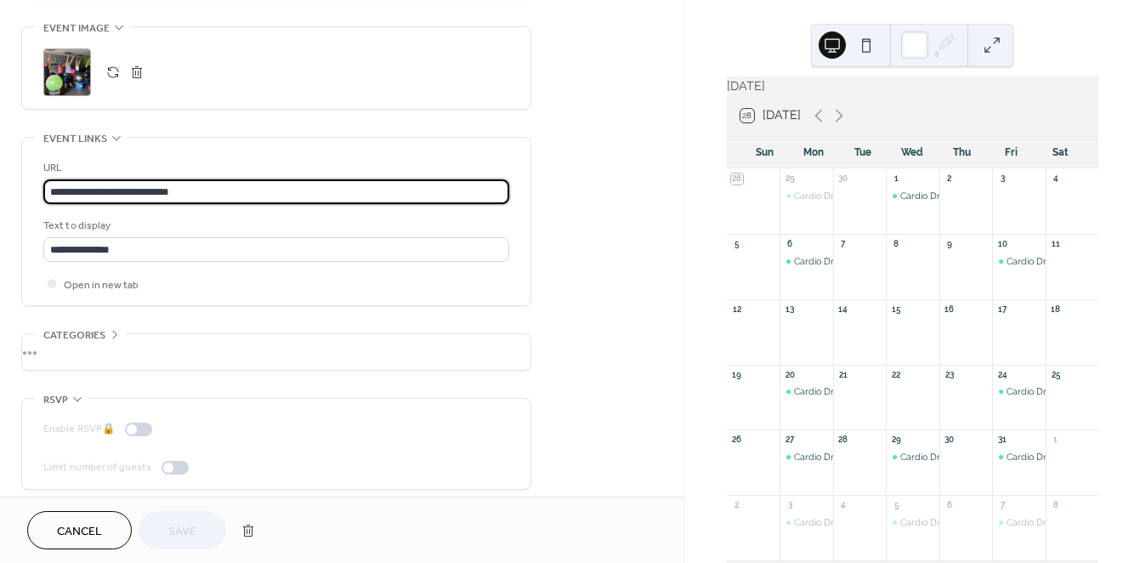
click at [125, 203] on input "**********" at bounding box center [276, 191] width 466 height 25
click at [121, 190] on input "**********" at bounding box center [276, 191] width 466 height 25
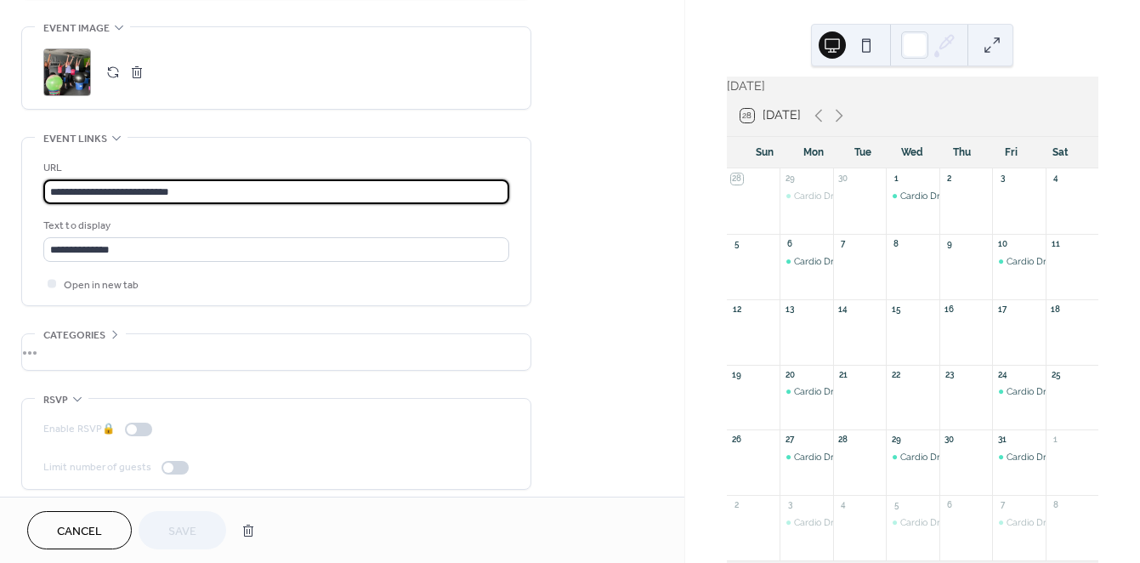
paste input "**********"
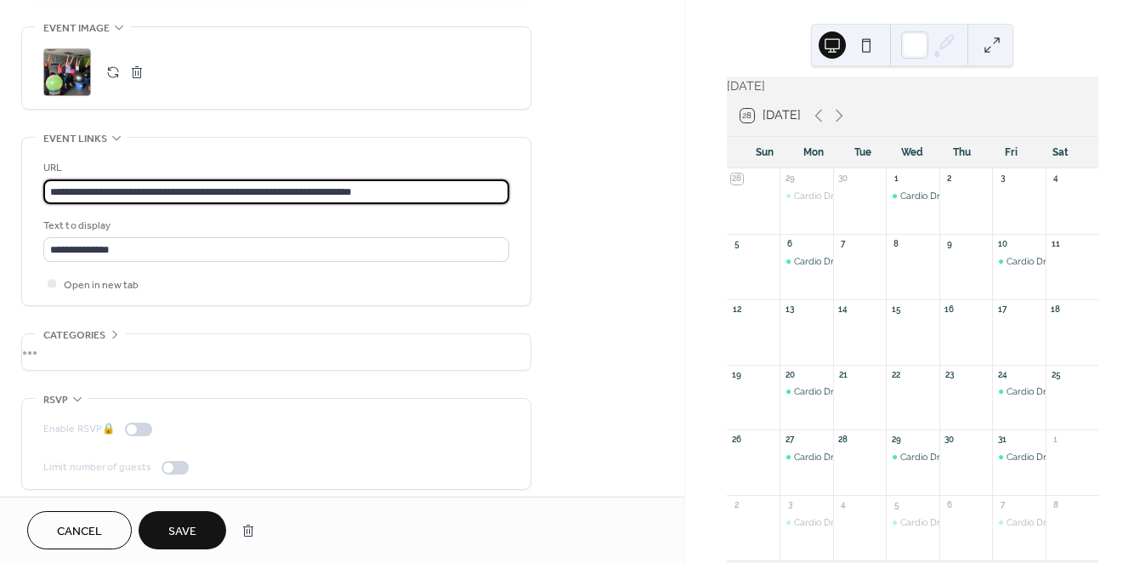
type input "**********"
click at [182, 528] on span "Save" at bounding box center [182, 532] width 28 height 18
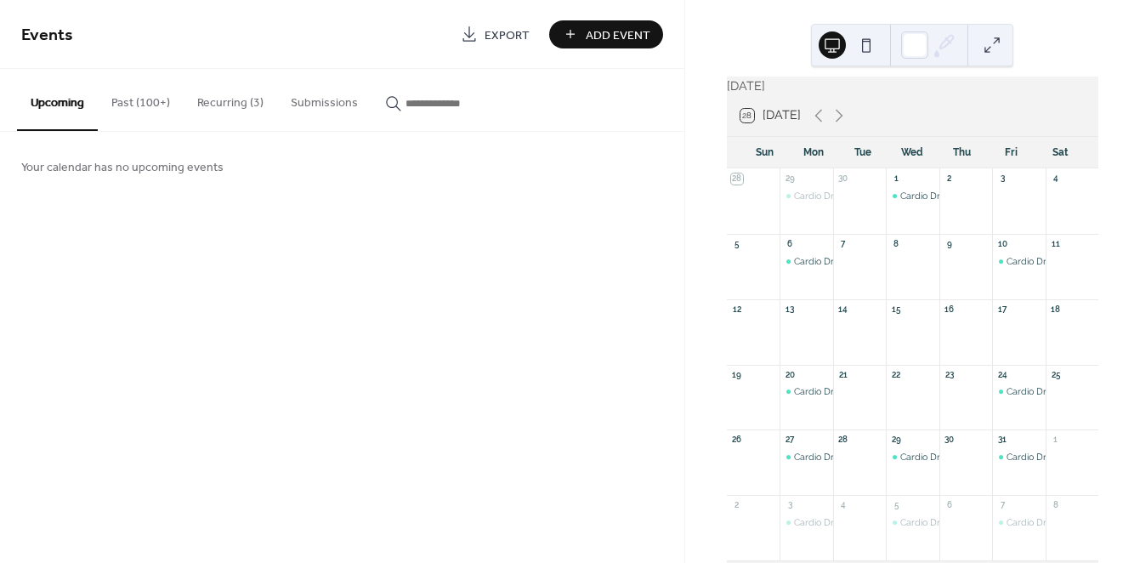
click at [230, 100] on button "Recurring (3)" at bounding box center [231, 99] width 94 height 60
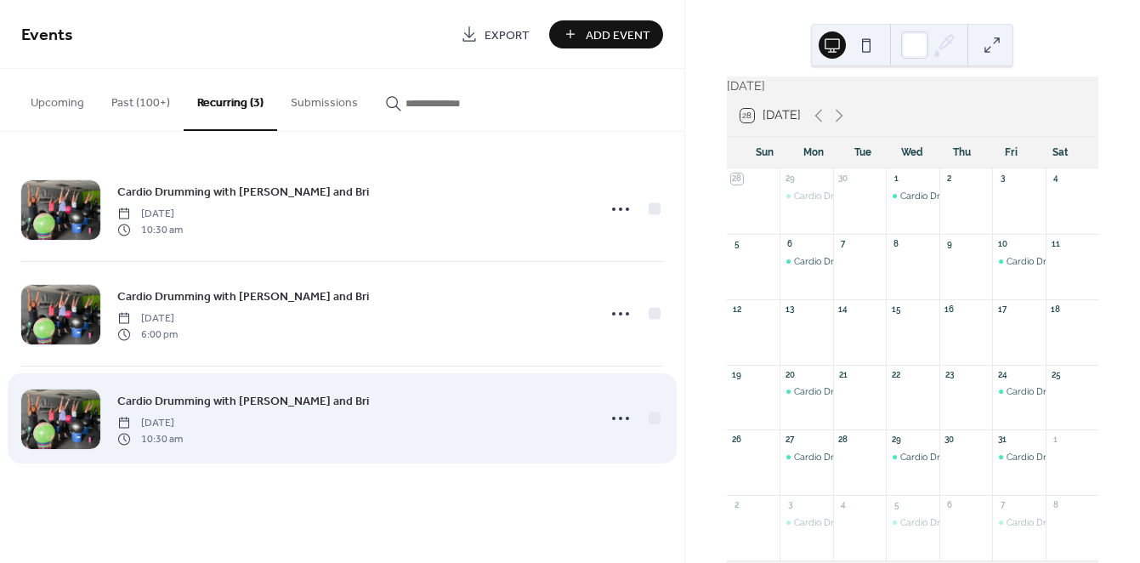
click at [171, 400] on span "Cardio Drumming with [PERSON_NAME] and Bri" at bounding box center [243, 402] width 252 height 18
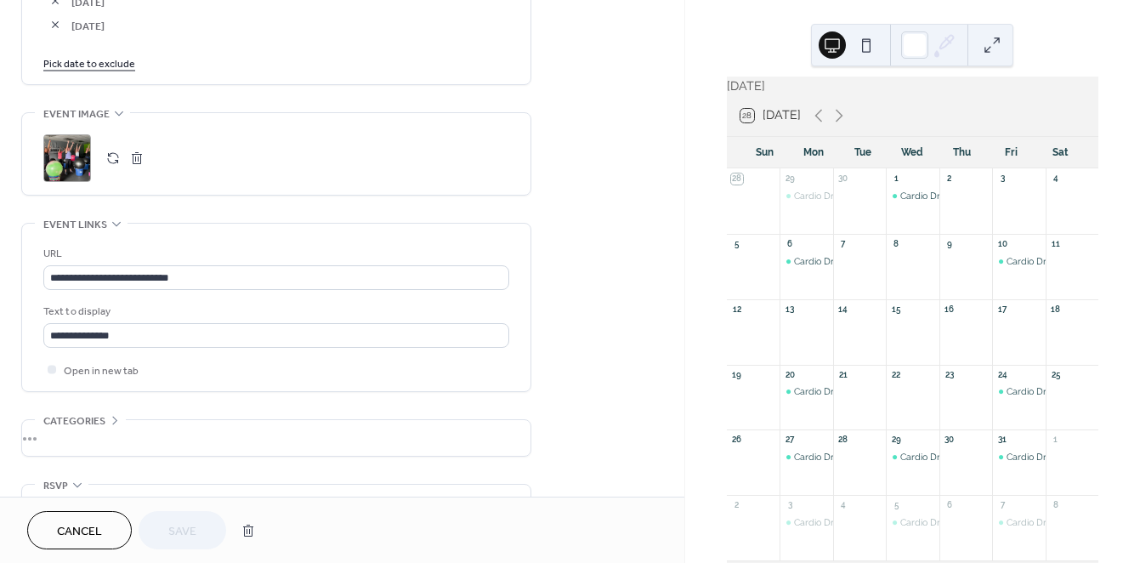
scroll to position [1083, 0]
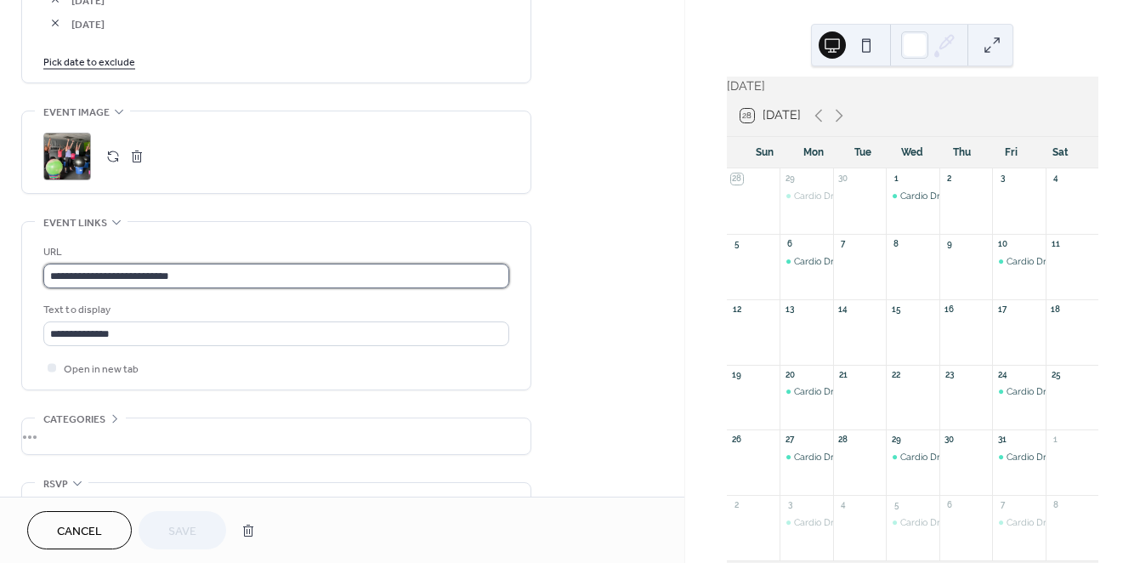
click at [116, 278] on input "**********" at bounding box center [276, 276] width 466 height 25
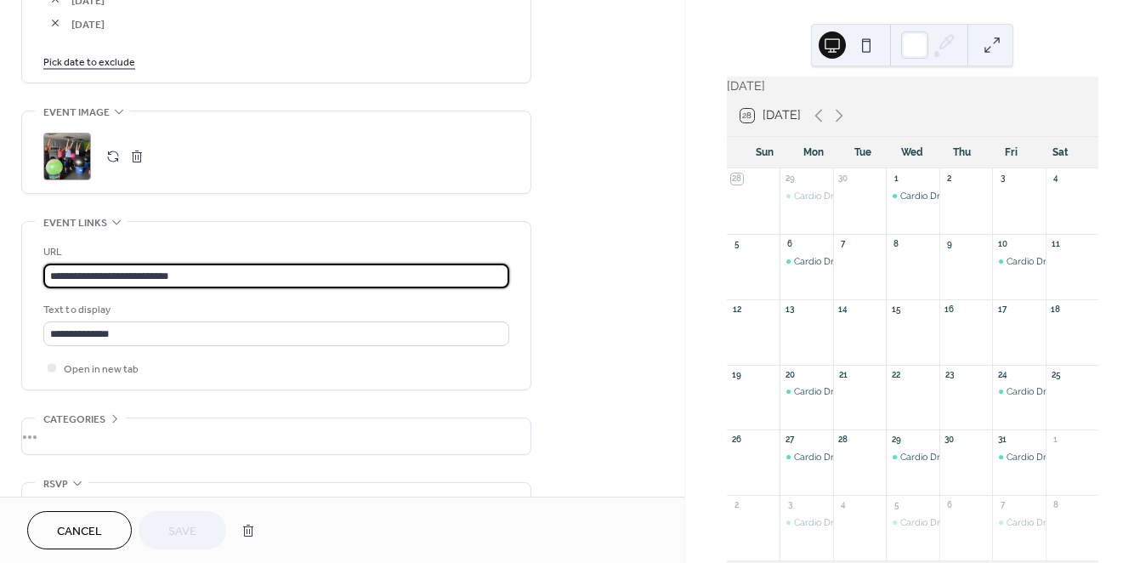
click at [116, 278] on input "**********" at bounding box center [276, 276] width 466 height 25
paste input "**********"
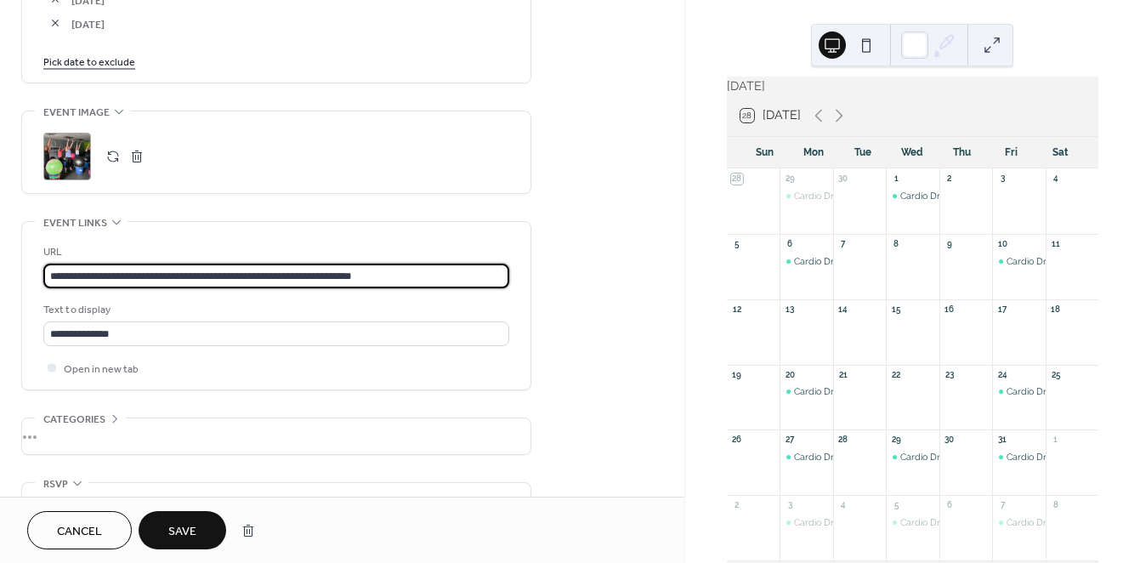
type input "**********"
click at [201, 524] on button "Save" at bounding box center [183, 530] width 88 height 38
